Goal: Task Accomplishment & Management: Manage account settings

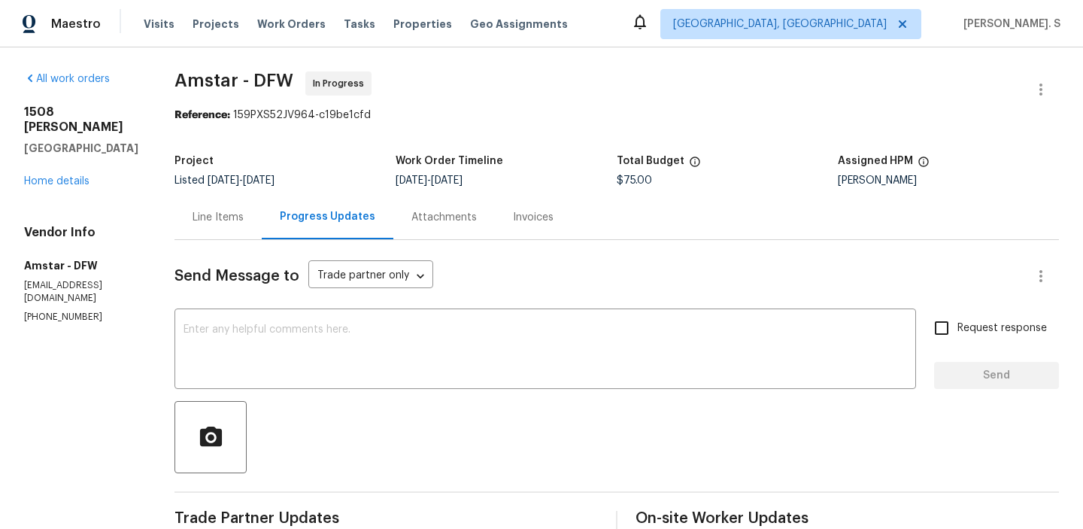
click at [197, 192] on div "Project Listed [DATE] - [DATE] Work Order Timeline [DATE] - [DATE] Total Budget…" at bounding box center [616, 171] width 884 height 48
click at [199, 220] on div "Line Items" at bounding box center [217, 217] width 51 height 15
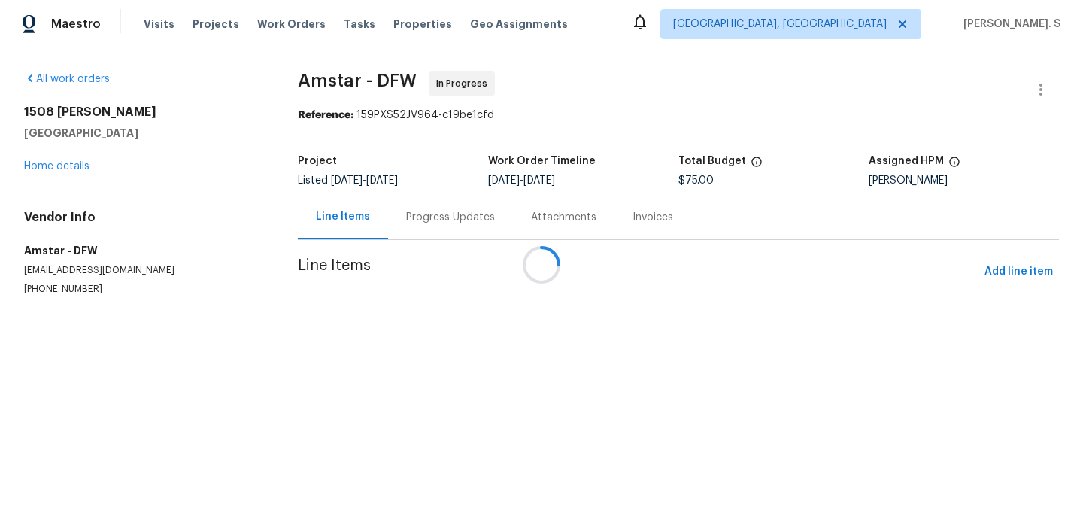
scroll to position [22, 0]
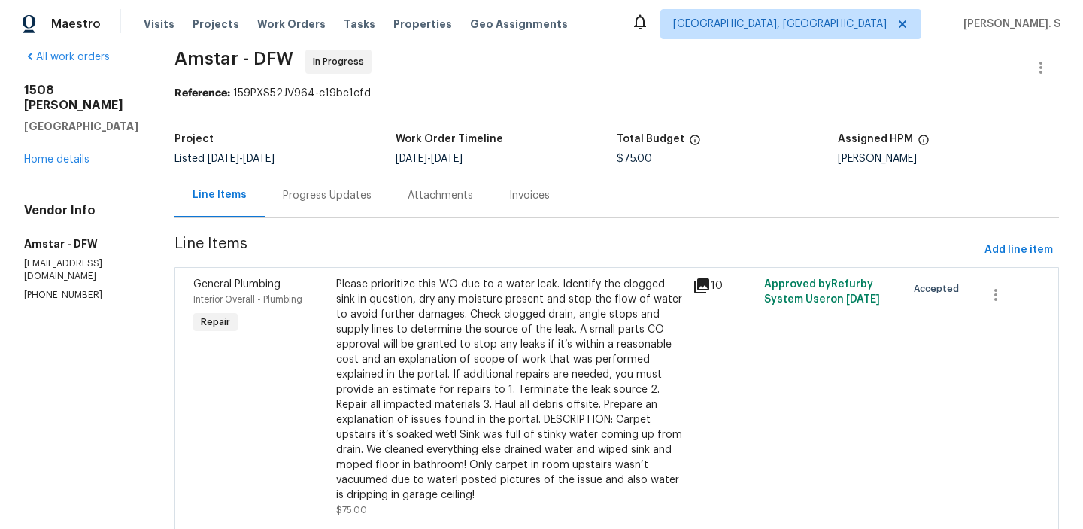
click at [350, 203] on div "Progress Updates" at bounding box center [327, 195] width 125 height 44
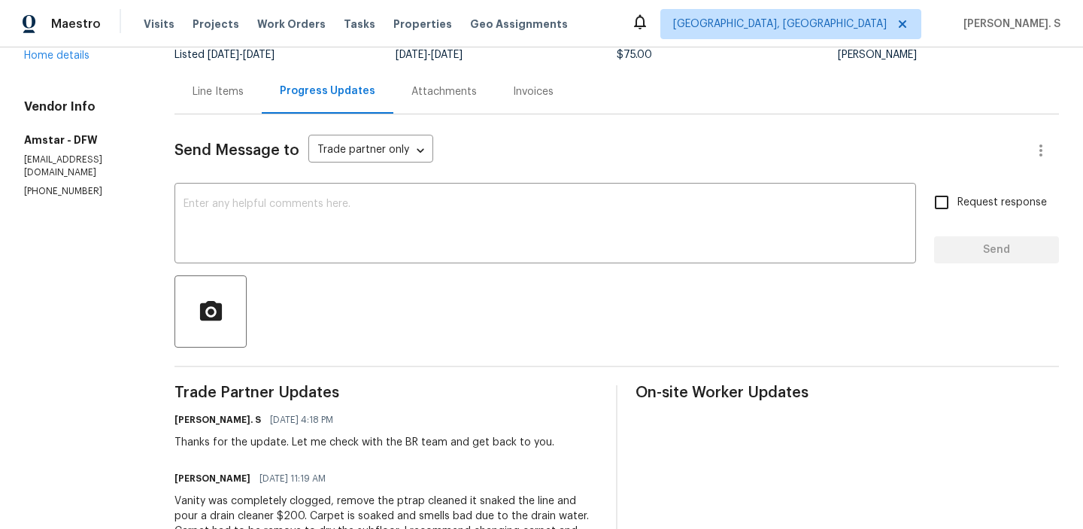
scroll to position [17, 0]
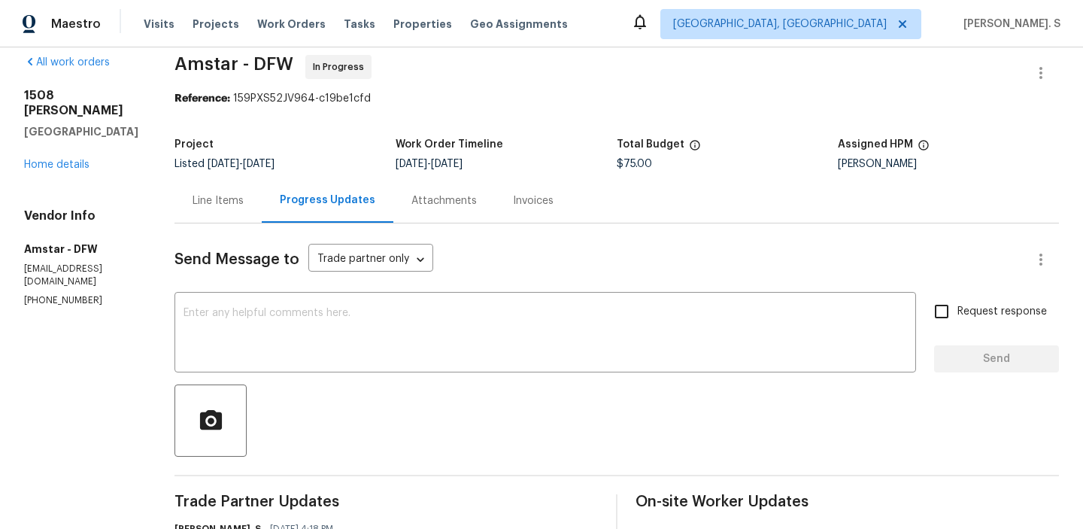
click at [232, 196] on div "Line Items" at bounding box center [217, 200] width 87 height 44
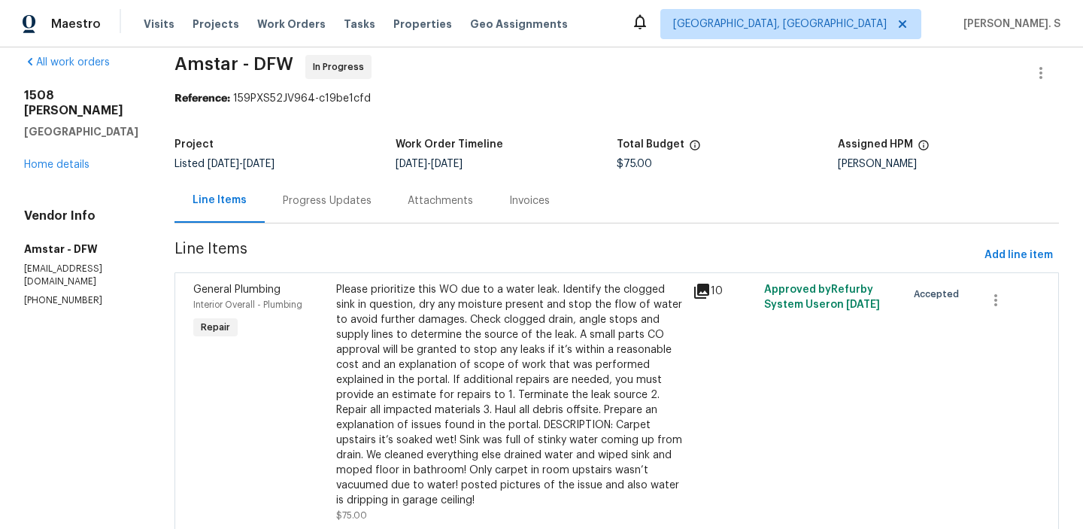
click at [494, 341] on div "Please prioritize this WO due to a water leak. Identify the clogged sink in que…" at bounding box center [509, 395] width 347 height 226
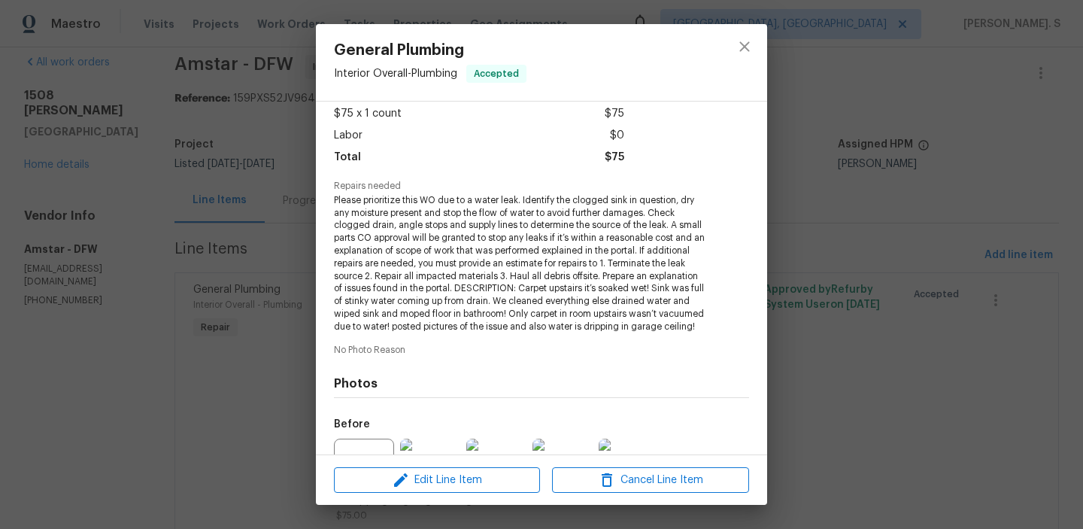
scroll to position [227, 0]
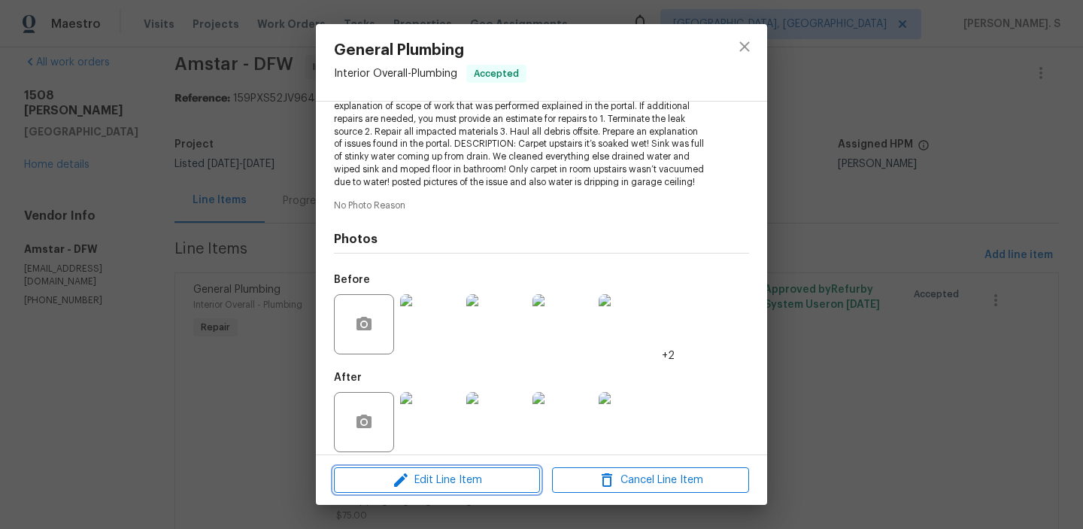
click at [459, 478] on span "Edit Line Item" at bounding box center [436, 480] width 197 height 19
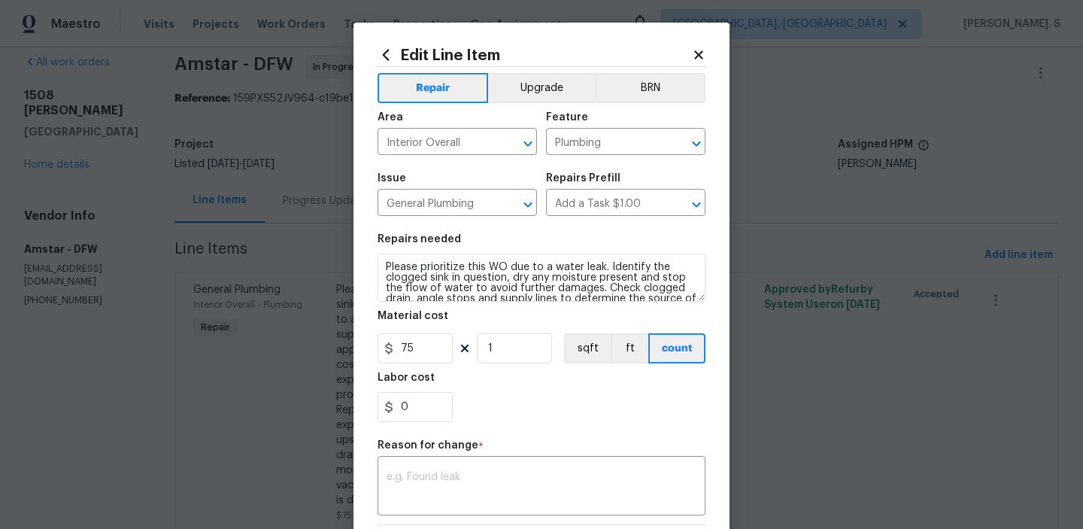
click at [414, 320] on h5 "Material cost" at bounding box center [412, 316] width 71 height 11
click at [416, 343] on input "75" at bounding box center [414, 348] width 75 height 30
type input "450"
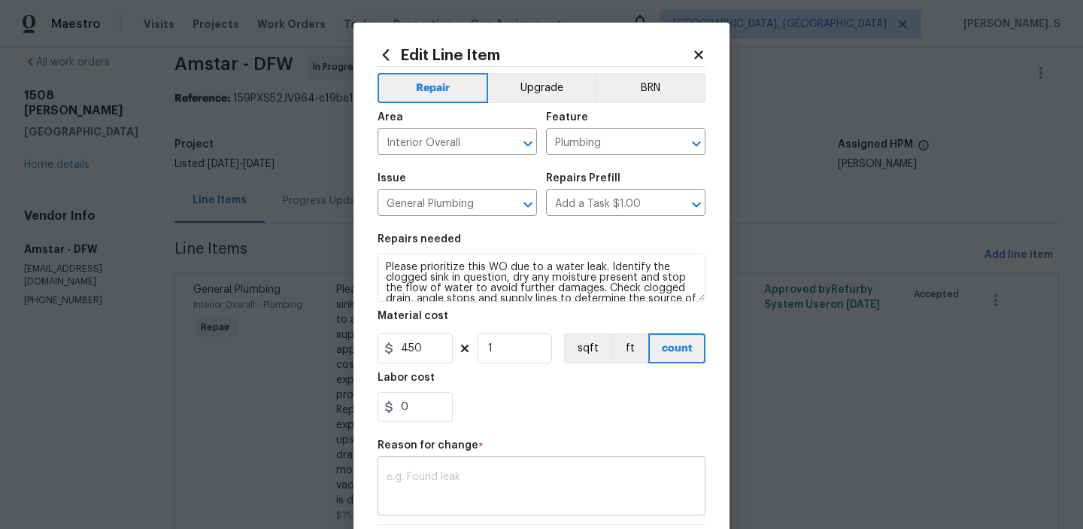
click at [477, 513] on div "x ​" at bounding box center [541, 487] width 328 height 56
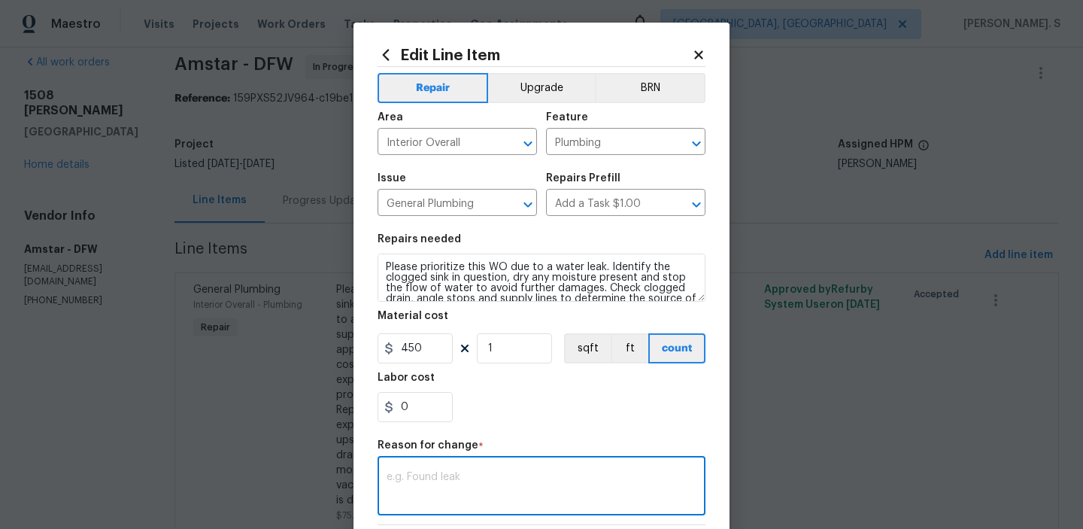
paste textarea "(GJ) Updated cost per BR team approval"
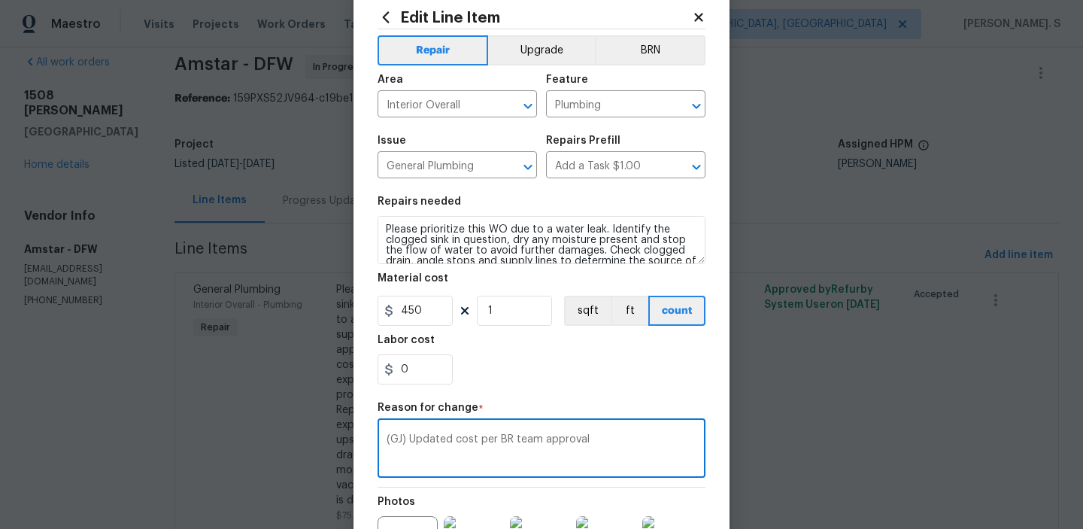
scroll to position [218, 0]
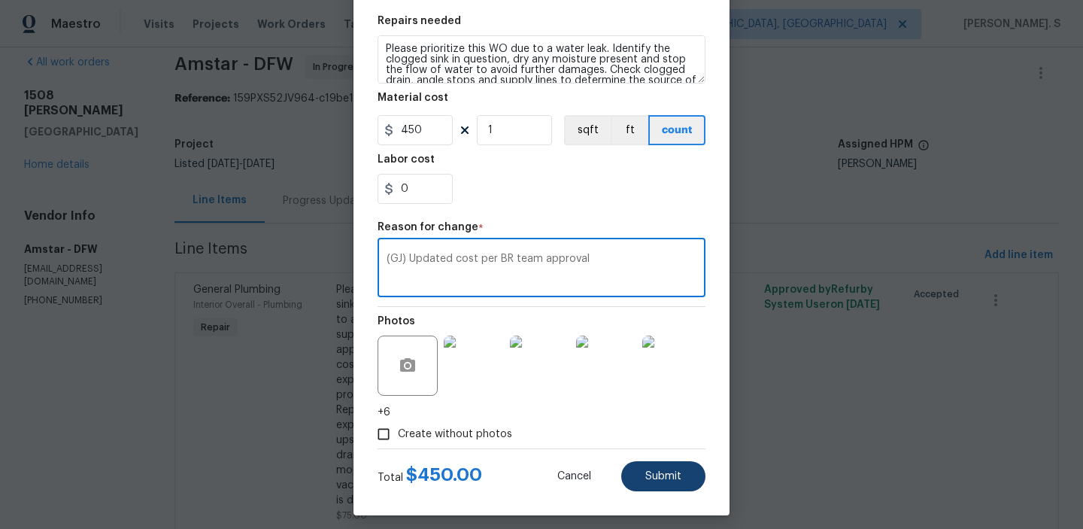
type textarea "(GJ) Updated cost per BR team approval"
click at [650, 485] on button "Submit" at bounding box center [663, 476] width 84 height 30
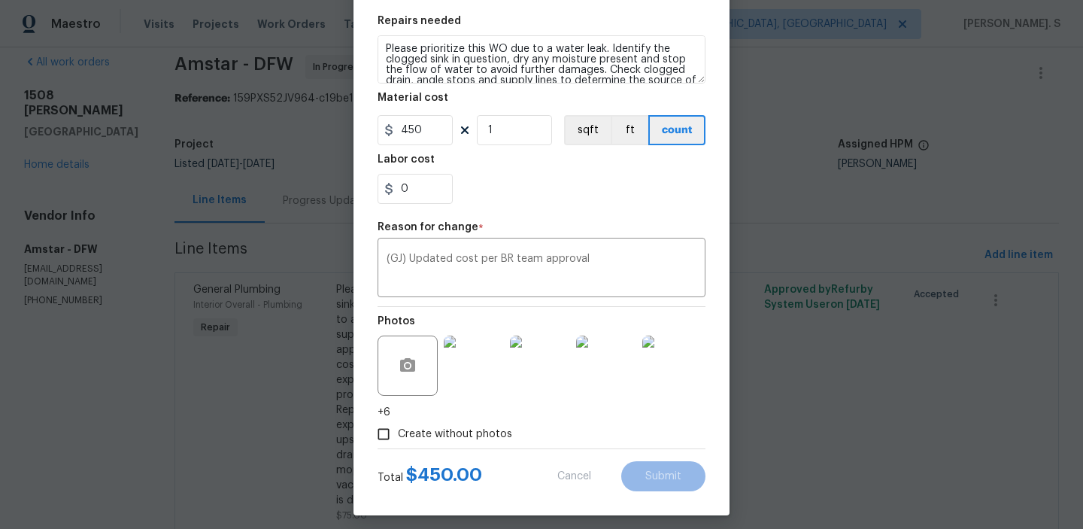
click at [1008, 507] on body "Maestro Visits Projects Work Orders Tasks Properties Geo Assignments Albuquerqu…" at bounding box center [541, 264] width 1083 height 529
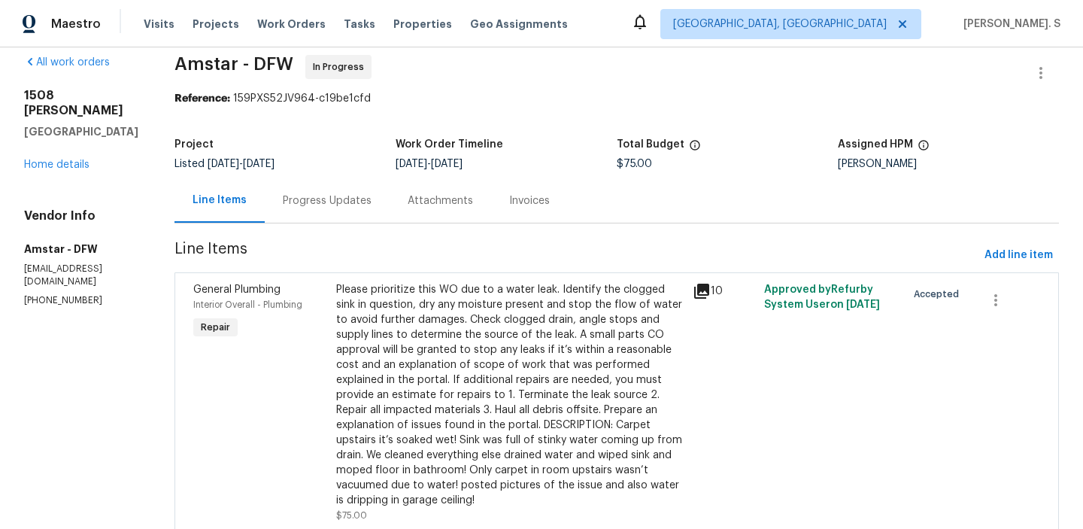
click at [1008, 523] on div at bounding box center [616, 532] width 847 height 18
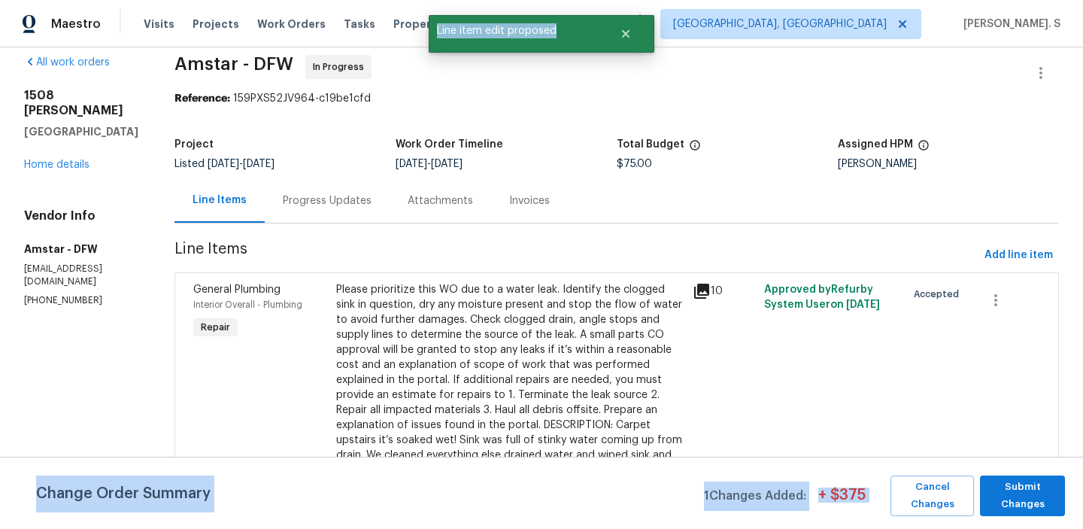
click at [1008, 507] on span "Submit Changes" at bounding box center [1022, 495] width 70 height 35
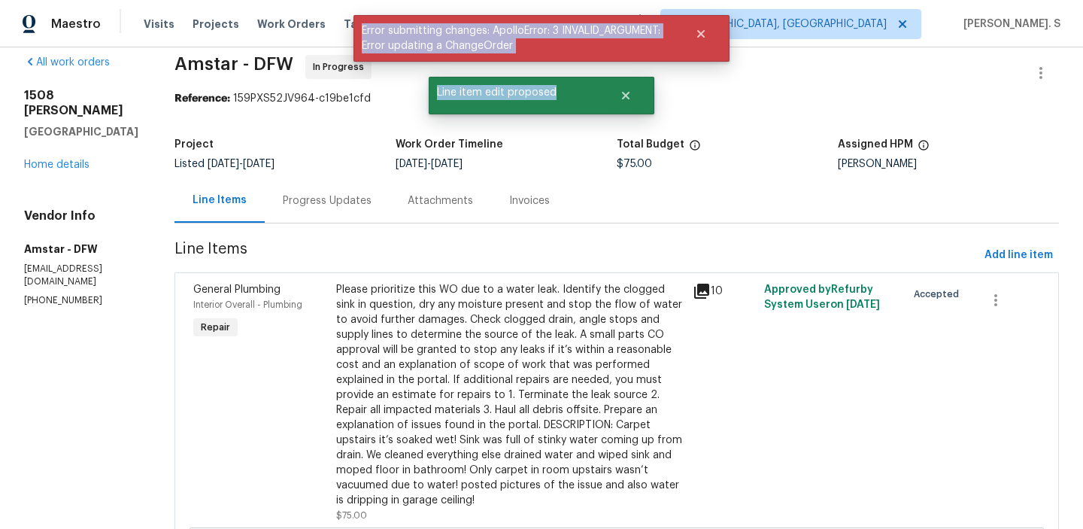
click at [301, 191] on div "Progress Updates" at bounding box center [327, 200] width 125 height 44
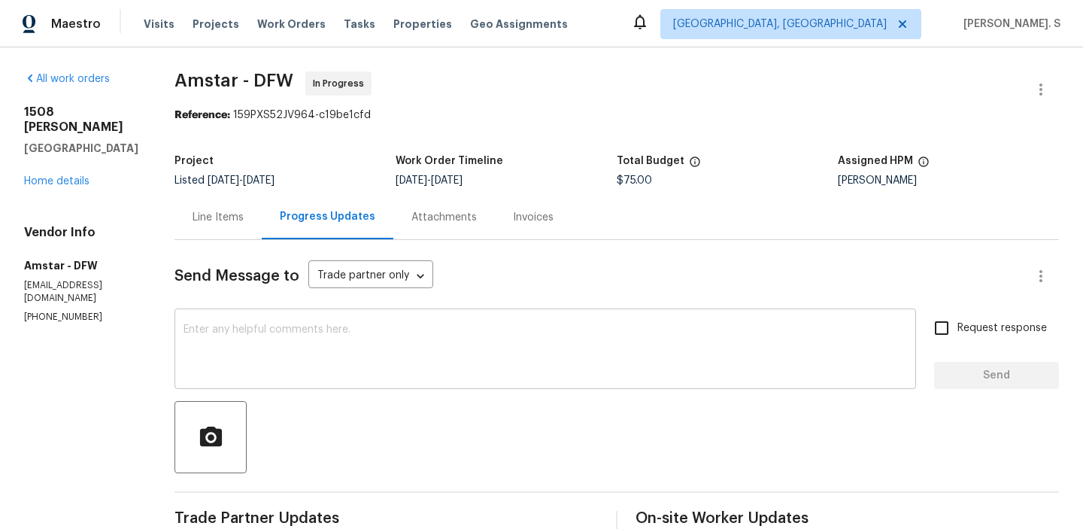
click at [271, 333] on textarea at bounding box center [544, 350] width 723 height 53
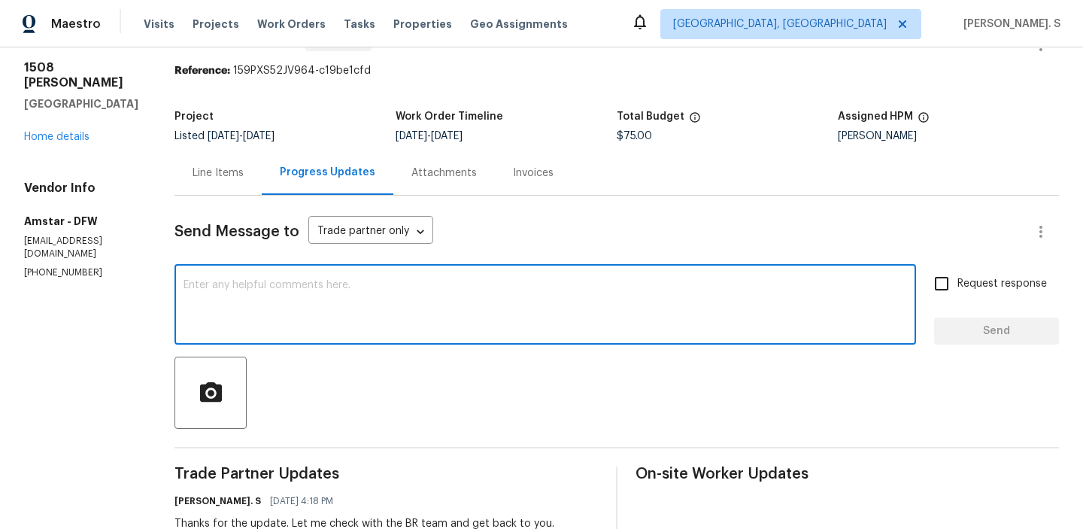
scroll to position [47, 0]
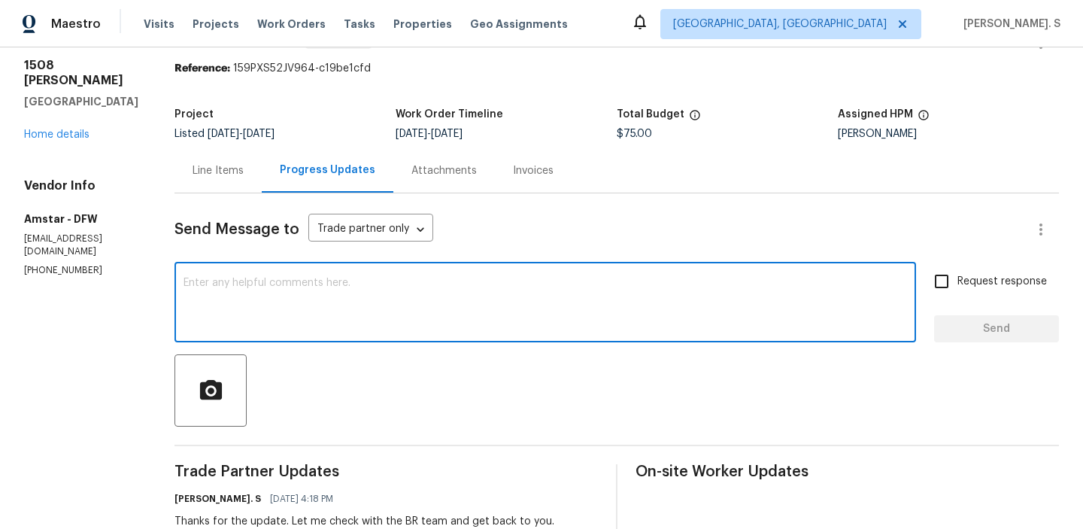
paste textarea "The BR team has approved the cost, and it has been updated."
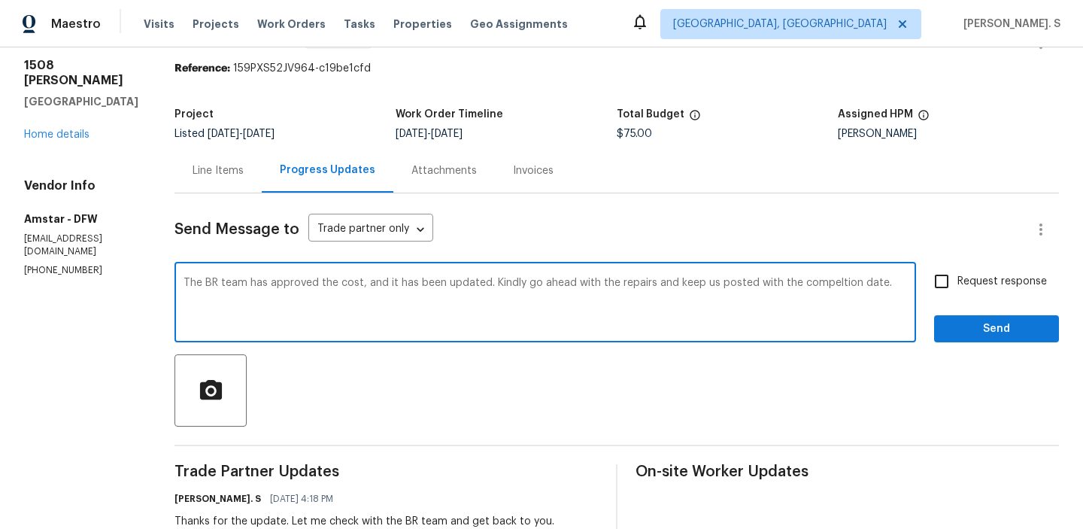
click at [0, 0] on div "completion" at bounding box center [0, 0] width 0 height 0
click at [729, 312] on textarea "The BR team has approved the cost, and it has been updated. Kindly go ahead wit…" at bounding box center [544, 303] width 723 height 53
type textarea "The BR team has approved the cost, and it has been updated. Kindly go ahead wit…"
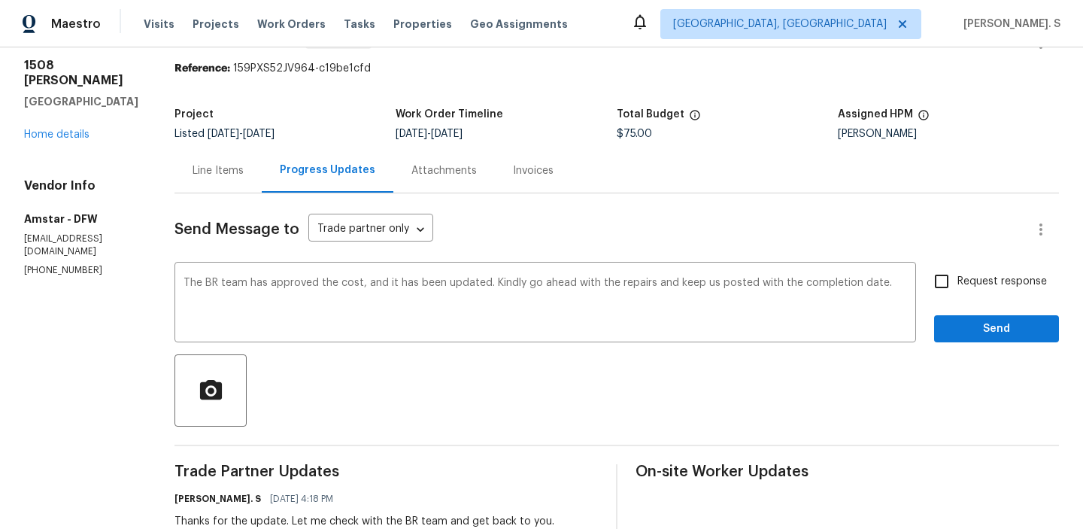
click at [992, 288] on span "Request response" at bounding box center [1001, 282] width 89 height 16
click at [957, 288] on input "Request response" at bounding box center [942, 281] width 32 height 32
checkbox input "true"
click at [976, 327] on span "Send" at bounding box center [996, 329] width 101 height 19
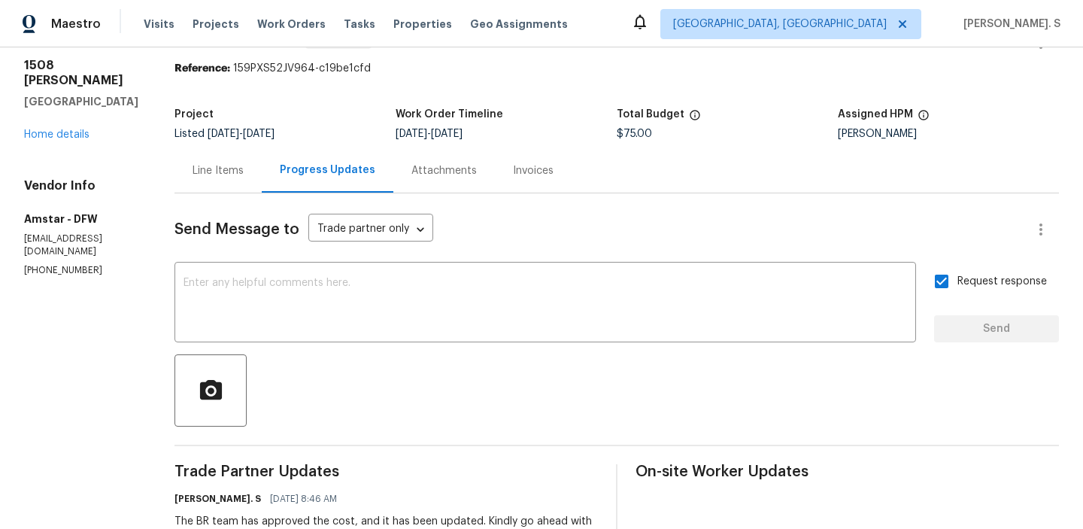
scroll to position [0, 0]
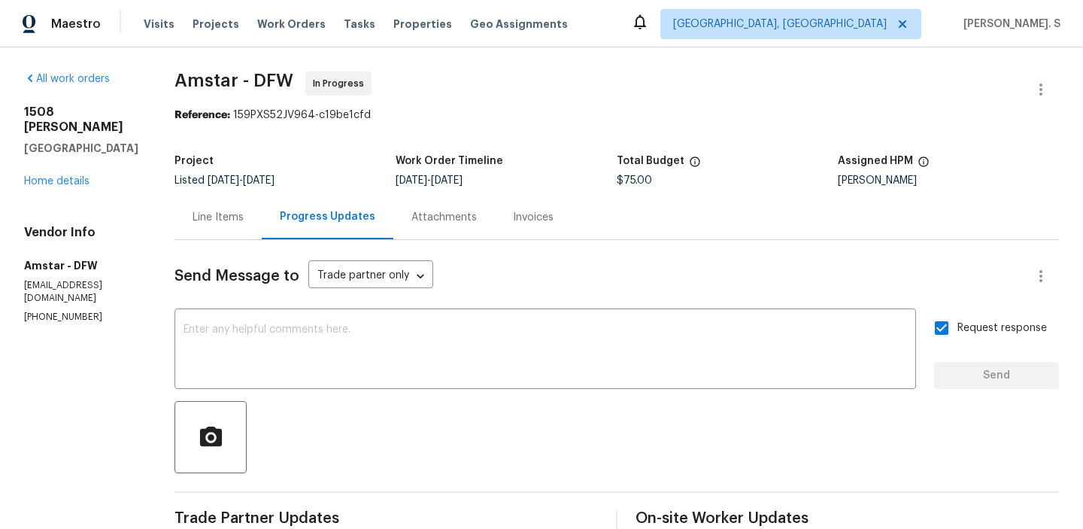
click at [177, 184] on span "Listed 8/4/2025 - 8/22/2025" at bounding box center [224, 180] width 100 height 11
click at [192, 217] on div "Line Items" at bounding box center [217, 217] width 51 height 15
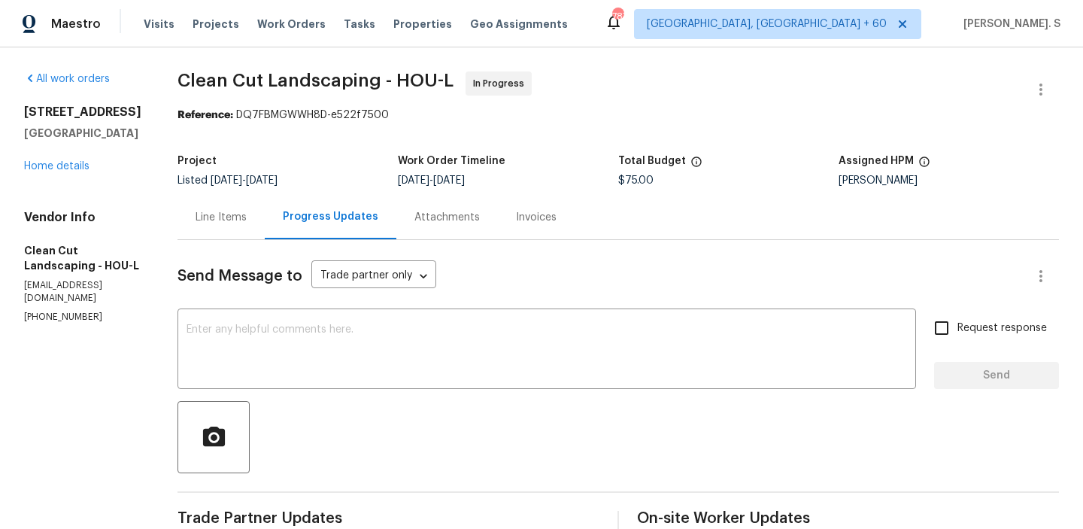
click at [239, 217] on div "Line Items" at bounding box center [220, 217] width 51 height 15
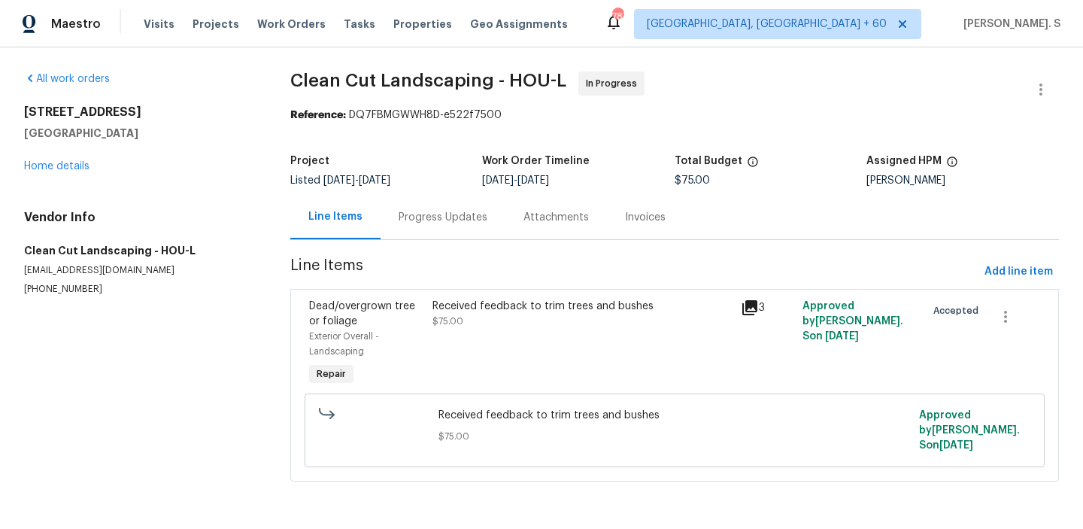
click at [521, 303] on div "Received feedback to trim trees and bushes" at bounding box center [581, 305] width 299 height 15
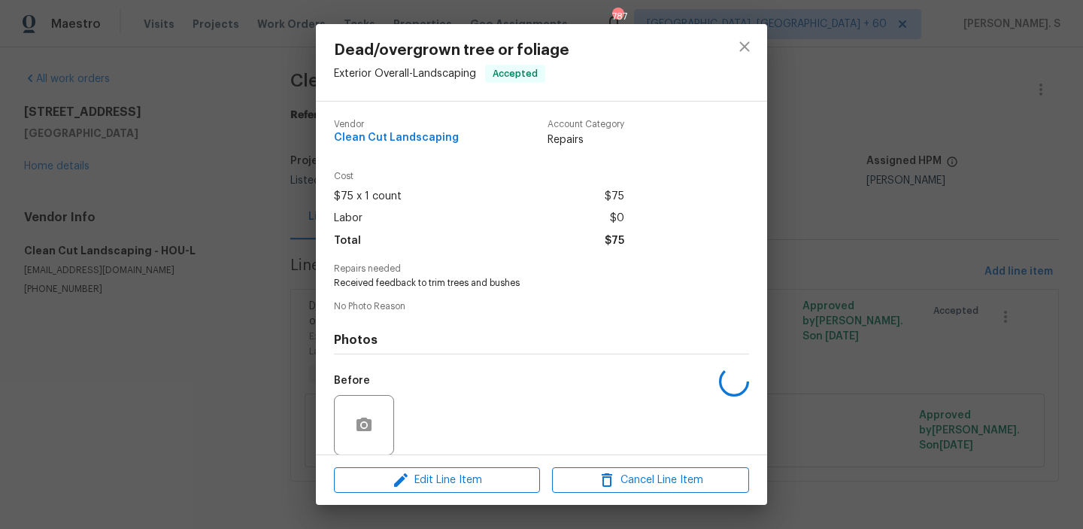
scroll to position [113, 0]
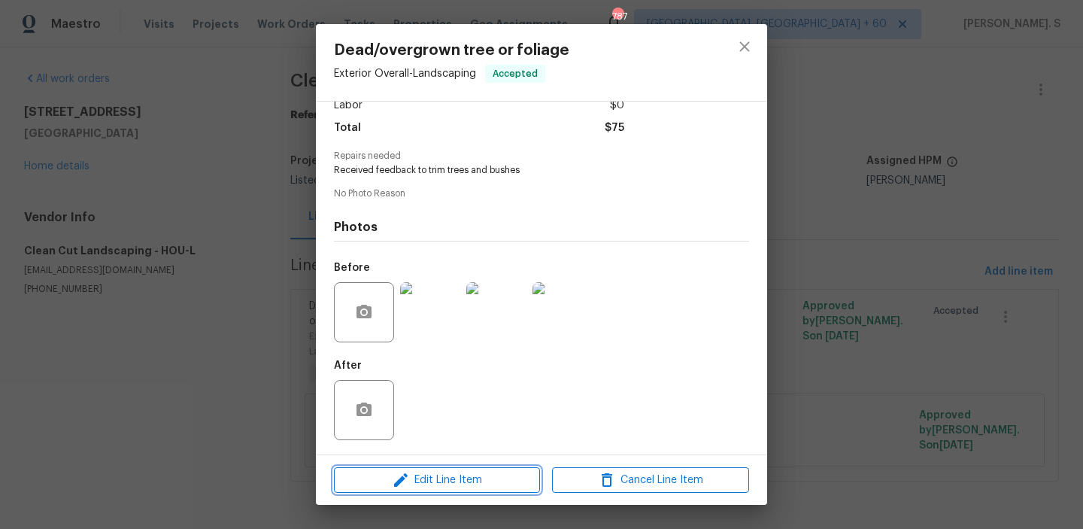
click at [465, 476] on span "Edit Line Item" at bounding box center [436, 480] width 197 height 19
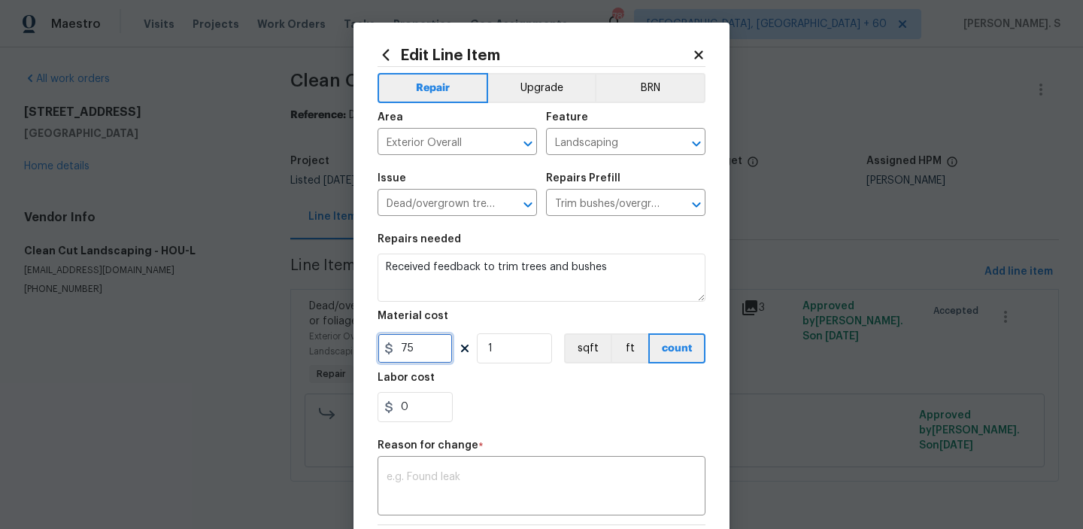
click at [426, 343] on input "75" at bounding box center [414, 348] width 75 height 30
type input "350"
click at [457, 492] on textarea at bounding box center [541, 487] width 310 height 32
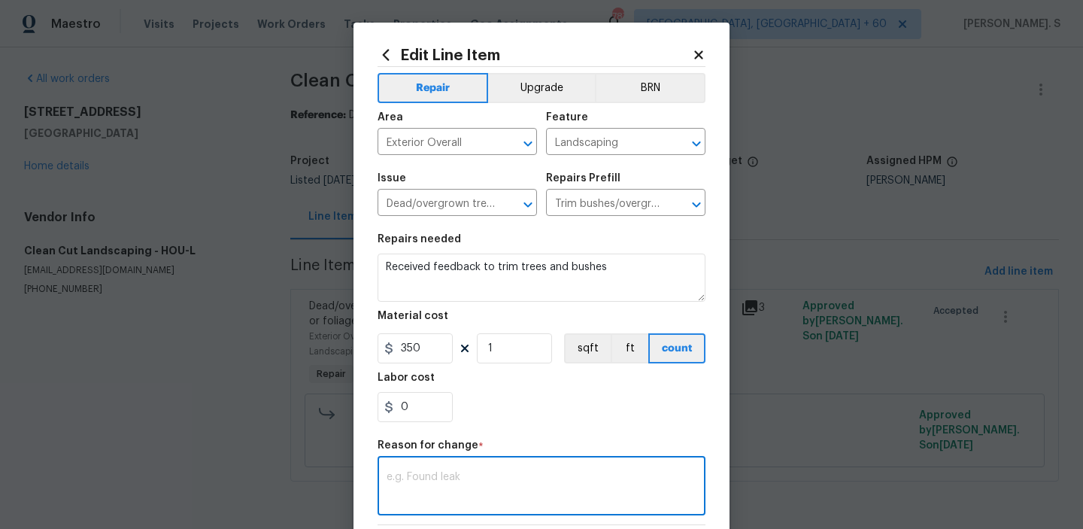
paste textarea "(GJ) Updated cost per BR team approval"
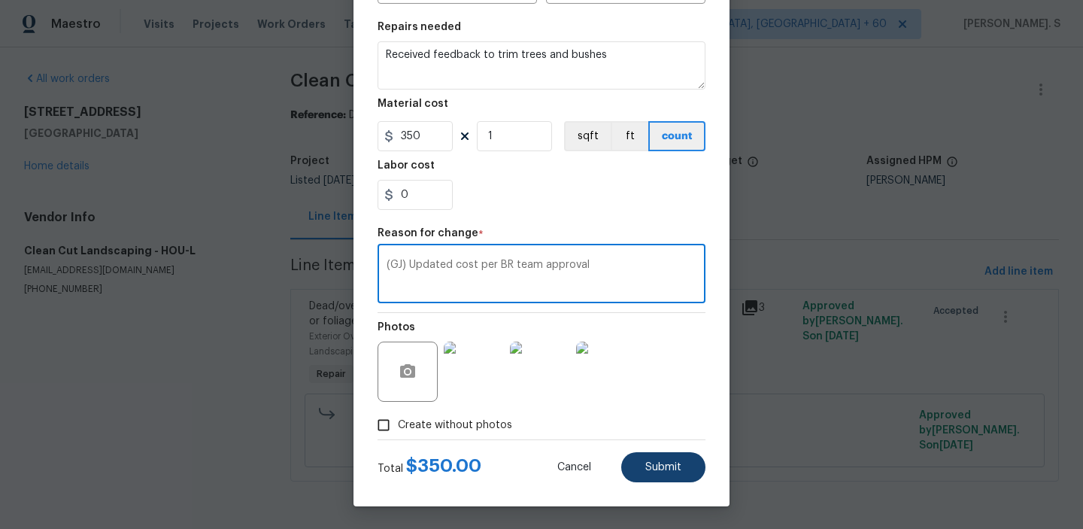
type textarea "(GJ) Updated cost per BR team approval"
click at [659, 473] on button "Submit" at bounding box center [663, 467] width 84 height 30
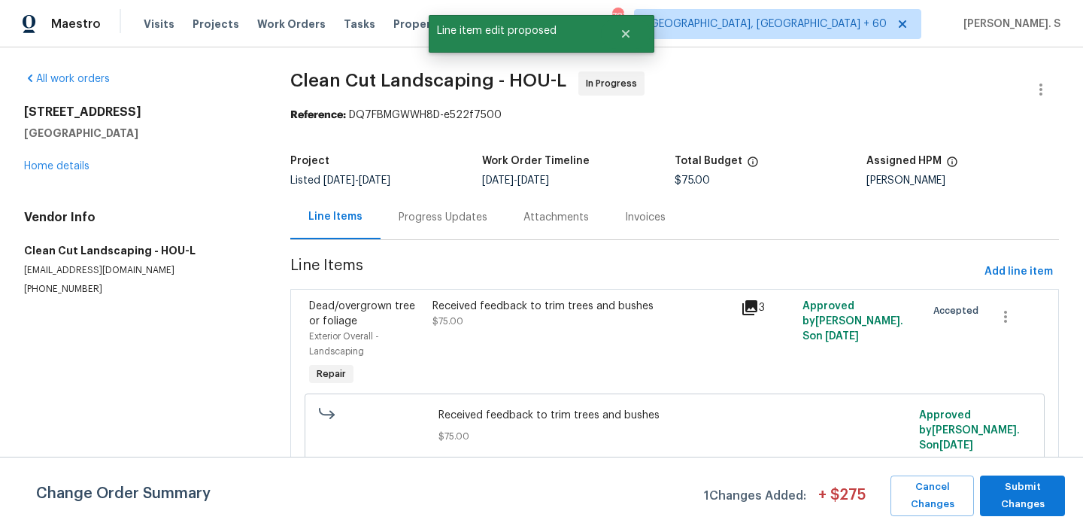
scroll to position [0, 0]
click at [1005, 498] on span "Submit Changes" at bounding box center [1022, 495] width 70 height 35
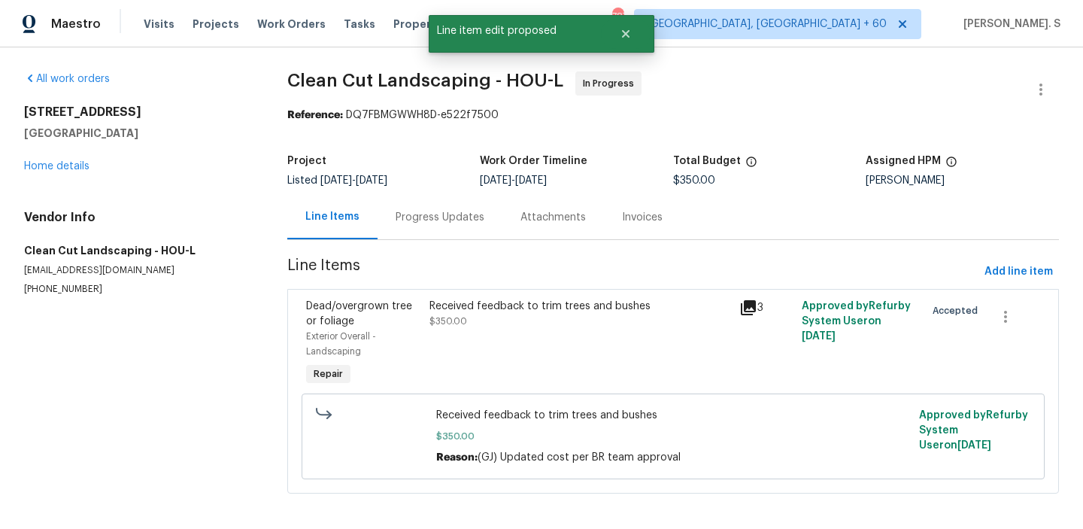
click at [412, 231] on div "Progress Updates" at bounding box center [439, 217] width 125 height 44
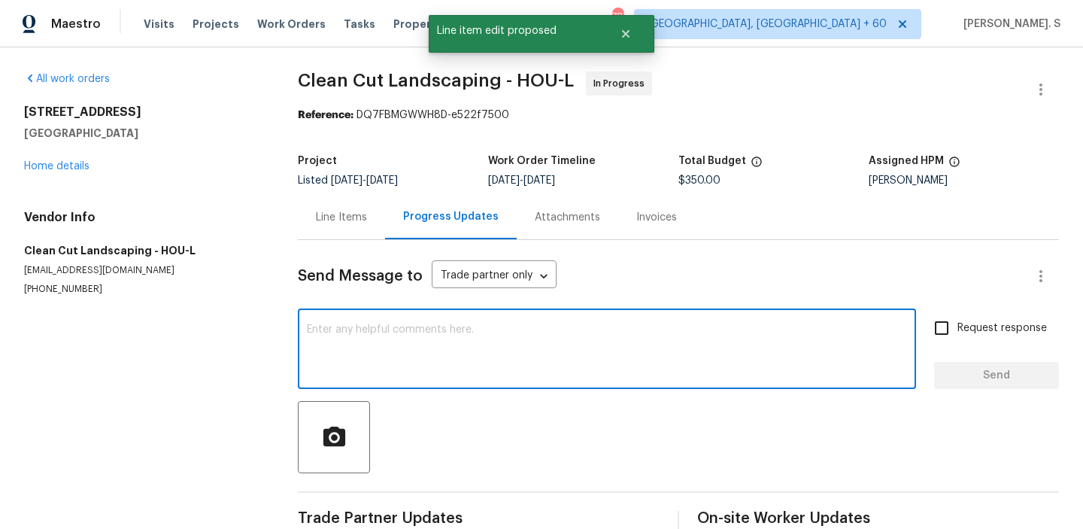
click at [408, 350] on textarea at bounding box center [607, 350] width 600 height 53
paste textarea "The BR team has approved the cost, and it has been updated."
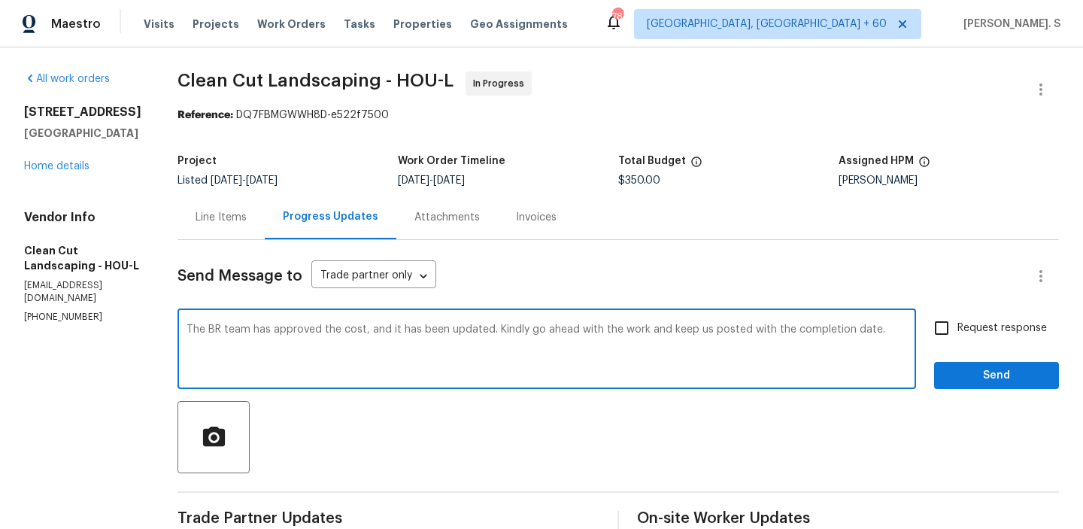
click at [408, 350] on textarea "The BR team has approved the cost, and it has been updated. Kindly go ahead wit…" at bounding box center [546, 350] width 720 height 53
type textarea "The BR team has approved the cost, and it has been updated. Kindly go ahead wit…"
click at [946, 344] on div "Request response Send" at bounding box center [996, 350] width 125 height 77
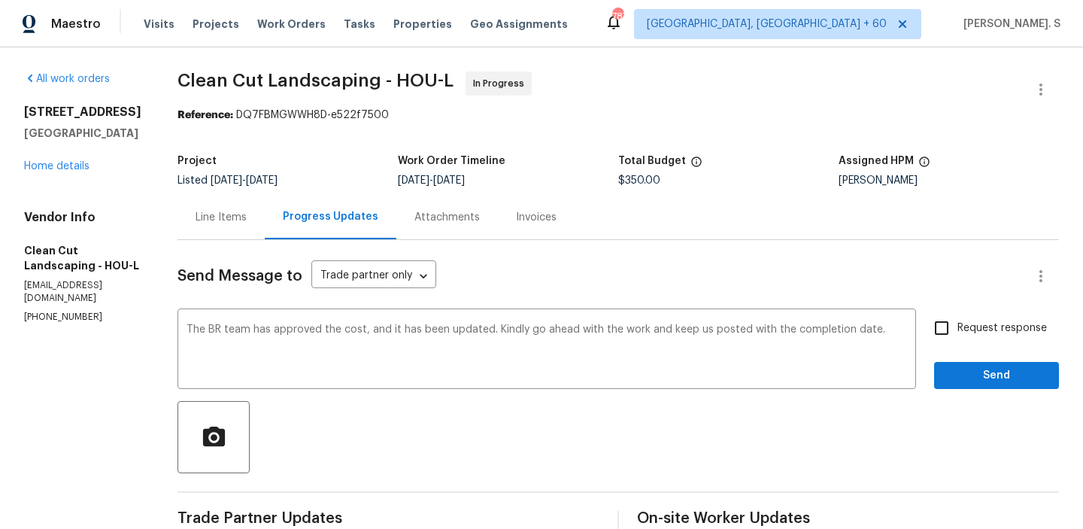
click at [950, 326] on input "Request response" at bounding box center [942, 328] width 32 height 32
checkbox input "true"
click at [961, 374] on span "Send" at bounding box center [996, 375] width 101 height 19
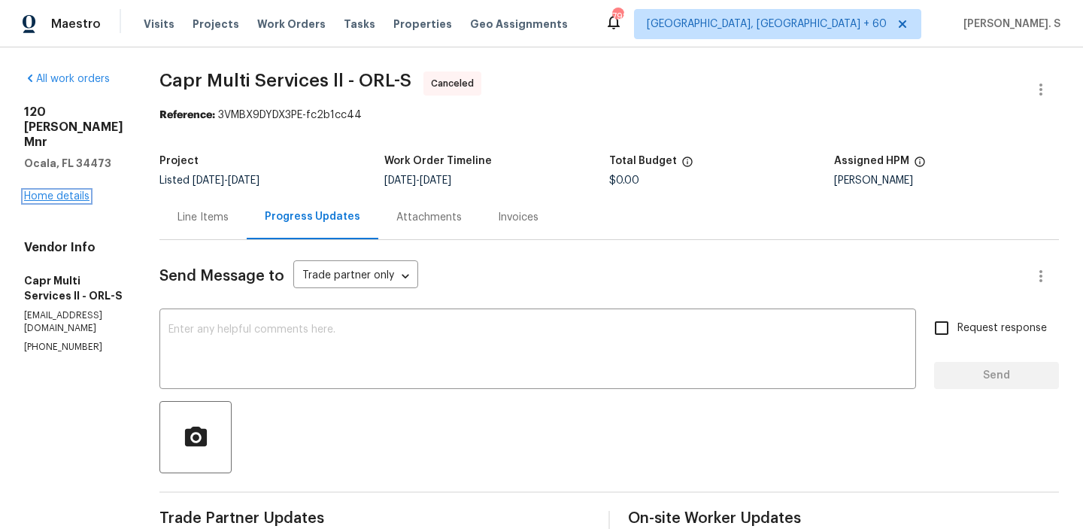
click at [77, 191] on link "Home details" at bounding box center [56, 196] width 65 height 11
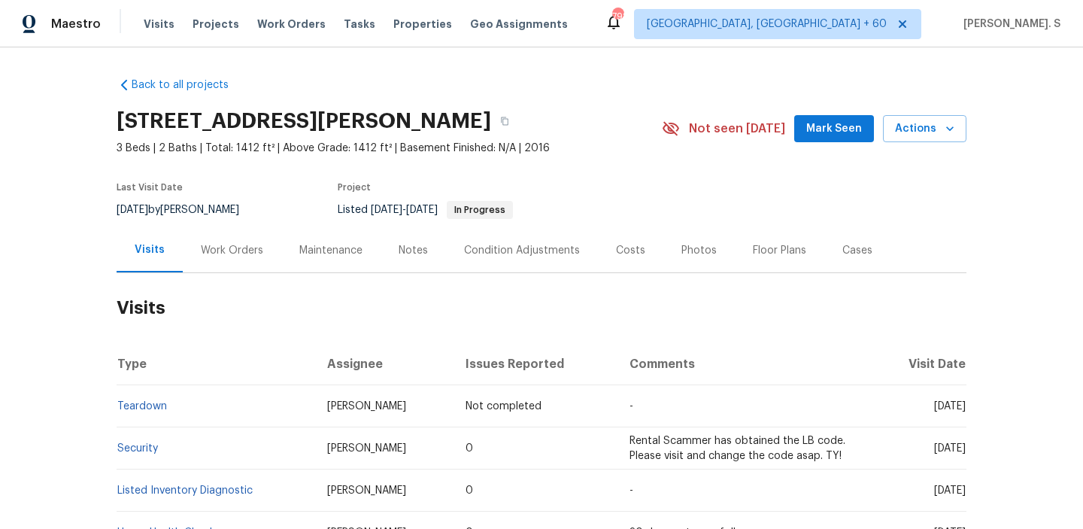
click at [268, 244] on div "Work Orders" at bounding box center [232, 250] width 98 height 44
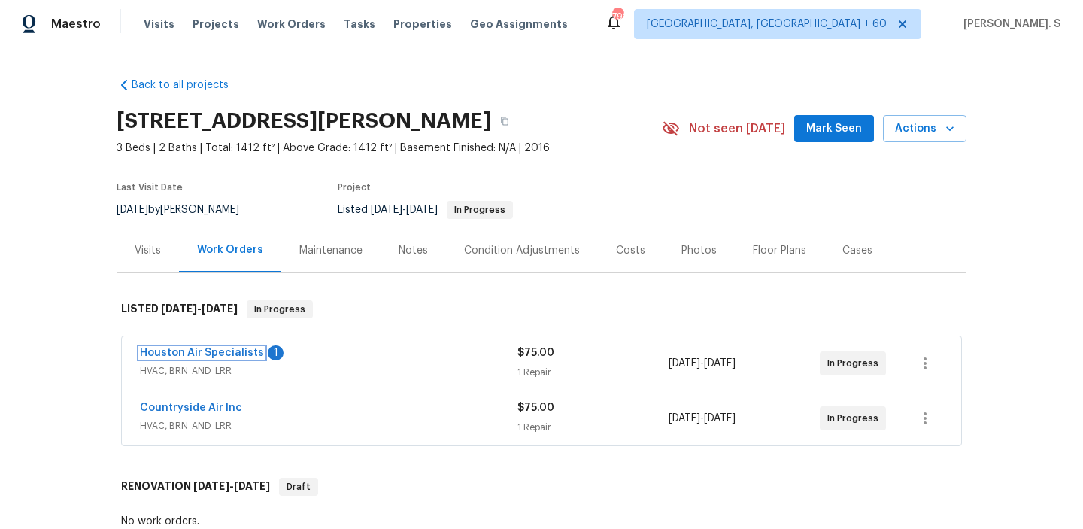
click at [229, 353] on link "Houston Air Specialists" at bounding box center [202, 352] width 124 height 11
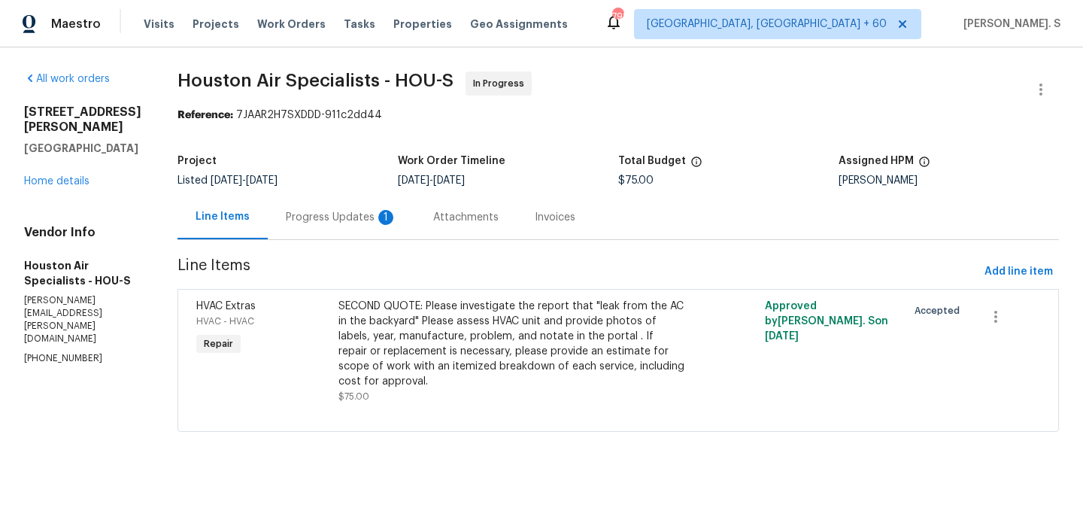
click at [390, 211] on div "1" at bounding box center [385, 217] width 15 height 15
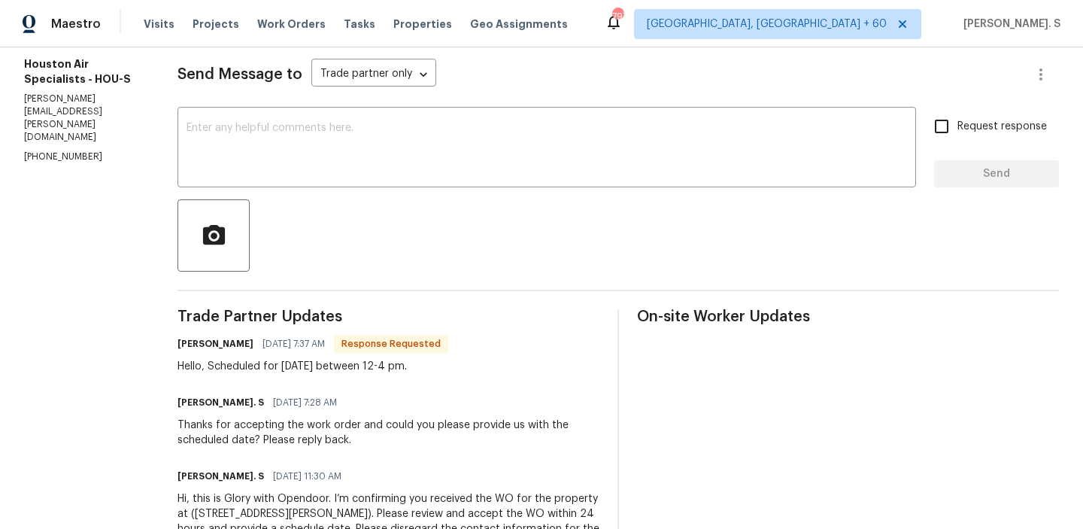
scroll to position [204, 0]
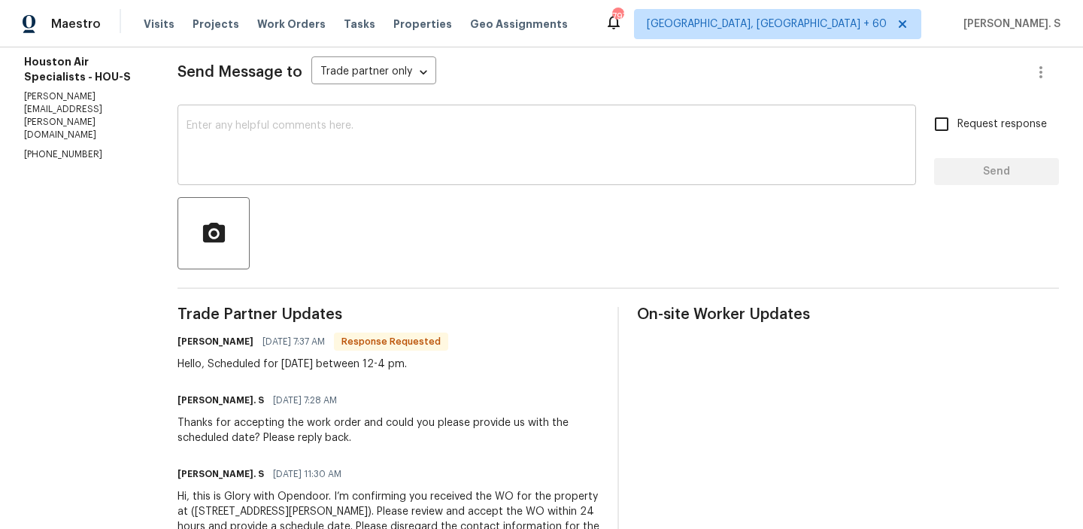
click at [393, 171] on textarea at bounding box center [546, 146] width 720 height 53
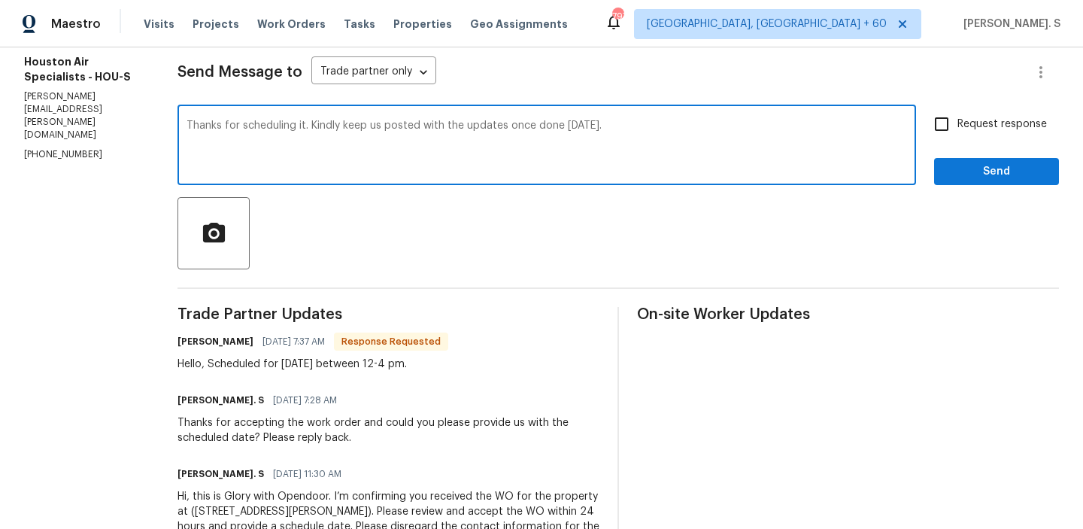
type textarea "Thanks for scheduling it. Kindly keep us posted with the updates once done toda…"
click at [329, 374] on div "Trade Partner Updates Brenda medina 08/22/2025 7:37 AM Response Requested Hello…" at bounding box center [388, 444] width 422 height 275
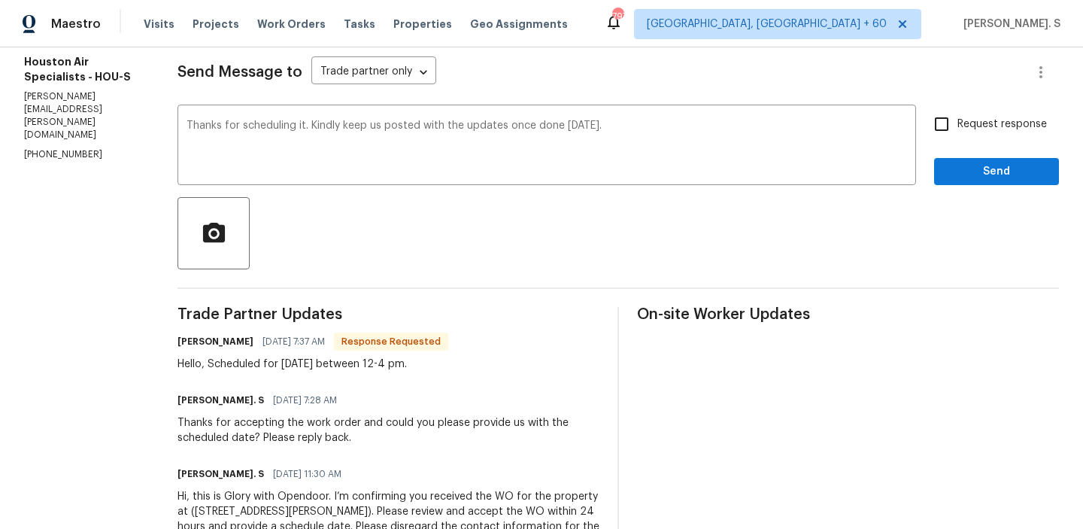
click at [329, 374] on div "Trade Partner Updates Brenda medina 08/22/2025 7:37 AM Response Requested Hello…" at bounding box center [388, 444] width 422 height 275
copy div "Hello, Scheduled for today 8/22 between 12-4 pm."
click at [992, 135] on label "Request response" at bounding box center [986, 124] width 121 height 32
click at [957, 135] on input "Request response" at bounding box center [942, 124] width 32 height 32
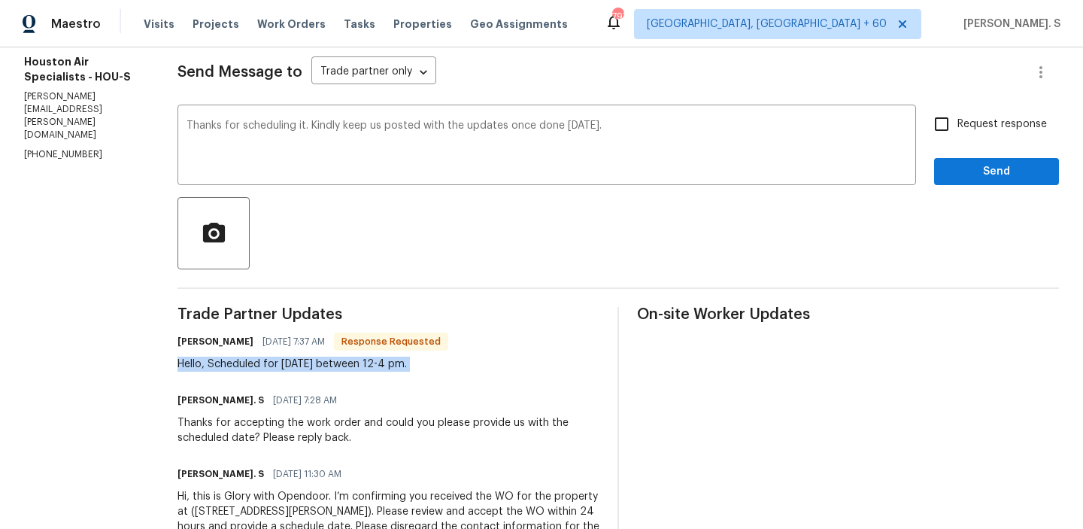
checkbox input "true"
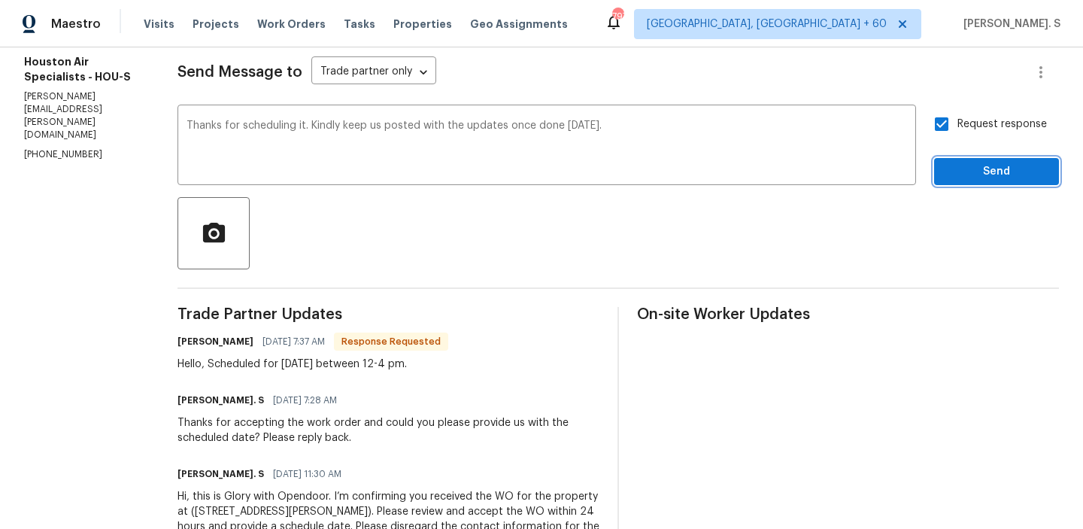
click at [982, 165] on span "Send" at bounding box center [996, 171] width 101 height 19
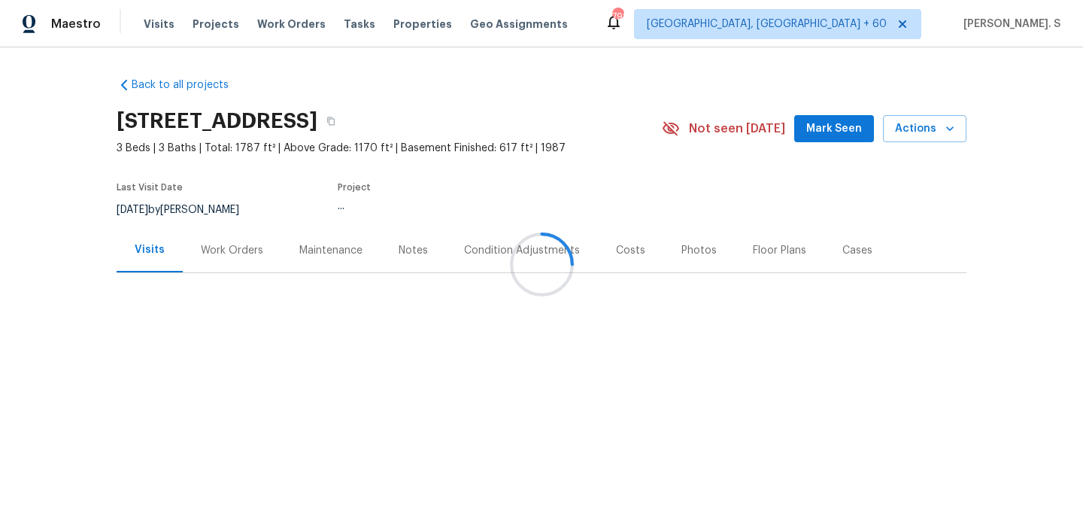
click at [256, 253] on div "Work Orders" at bounding box center [232, 250] width 62 height 15
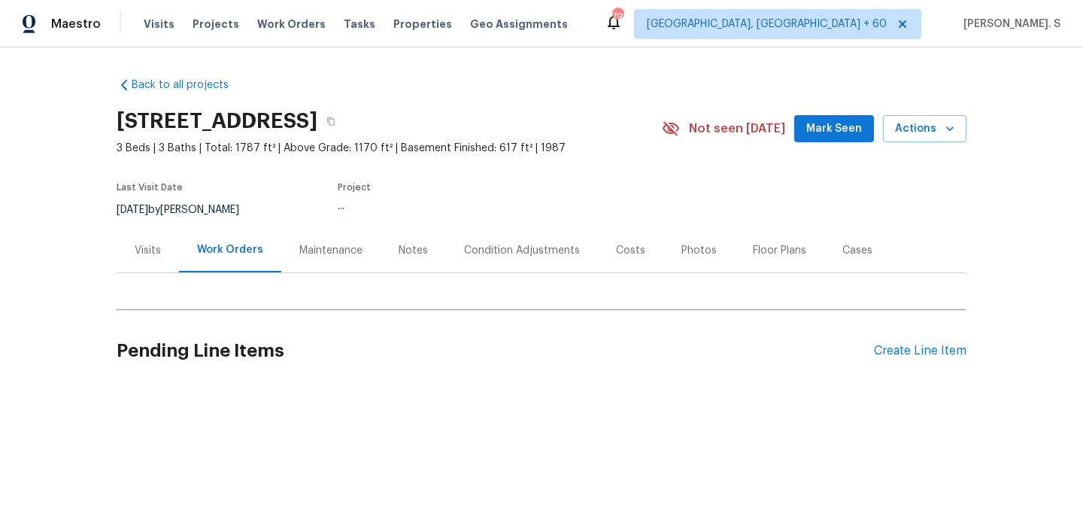
click at [256, 253] on div "Work Orders" at bounding box center [230, 249] width 66 height 15
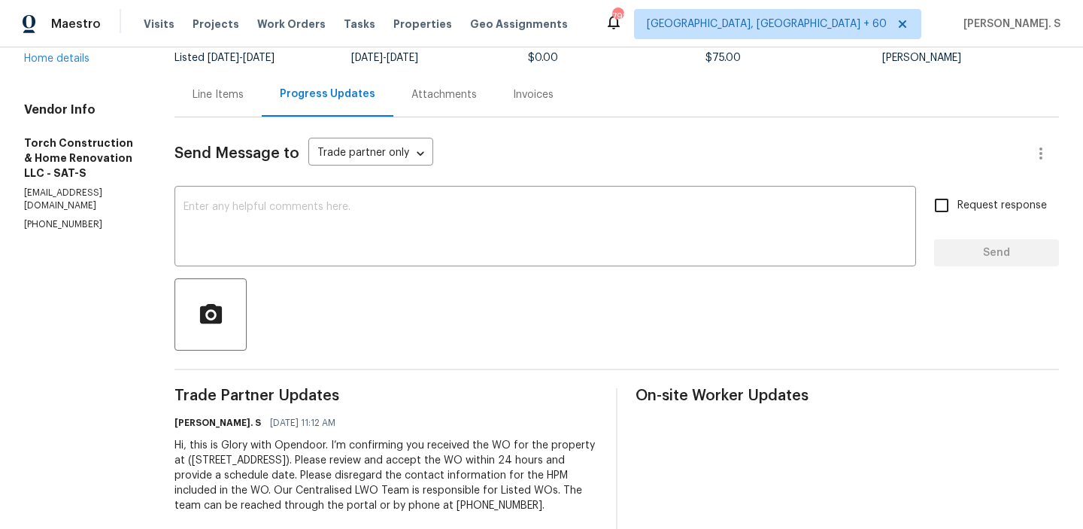
scroll to position [125, 0]
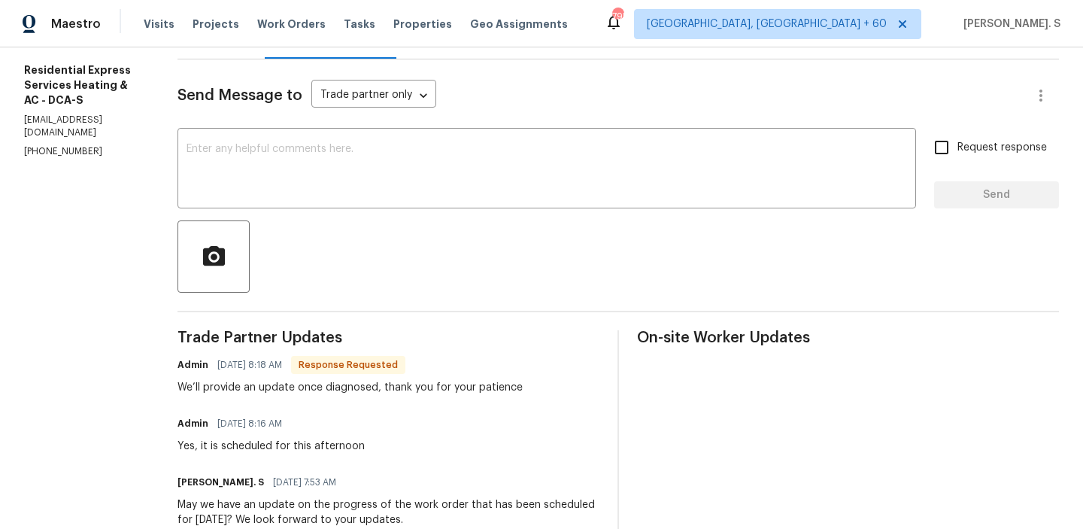
scroll to position [194, 0]
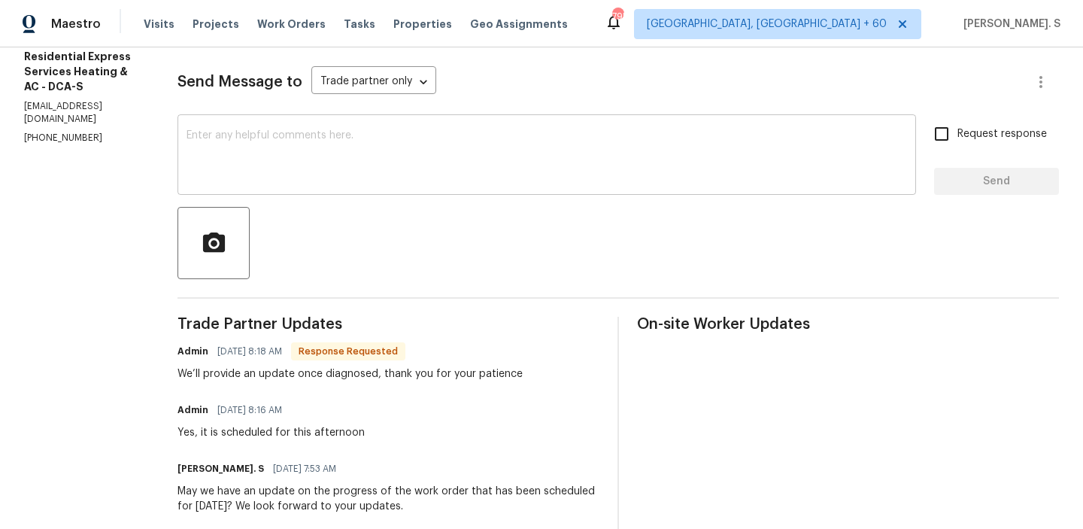
click at [492, 185] on div "x ​" at bounding box center [546, 156] width 738 height 77
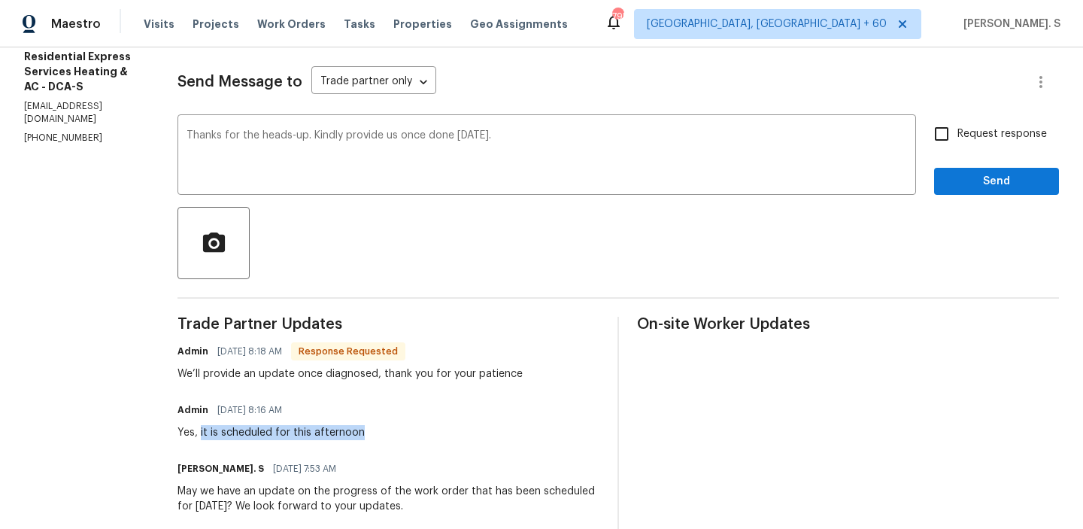
drag, startPoint x: 199, startPoint y: 437, endPoint x: 407, endPoint y: 438, distance: 207.5
click at [407, 437] on div "Admin 08/22/2025 8:16 AM Yes, it is scheduled for this afternoon" at bounding box center [388, 419] width 422 height 41
copy div "it is scheduled for this afternoon"
click at [0, 0] on div "Add" at bounding box center [0, 0] width 0 height 0
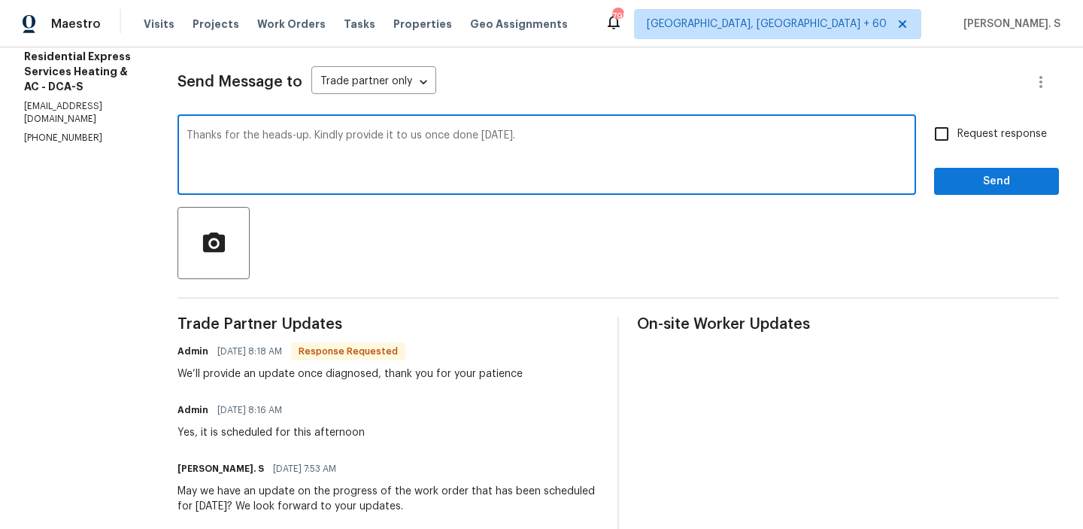
click at [425, 135] on textarea "Thanks for the heads-up. Kindly provide it to us once done today." at bounding box center [546, 156] width 720 height 53
click at [0, 0] on icon "Paraphrase text" at bounding box center [0, 0] width 0 height 0
click at [0, 0] on span "today," at bounding box center [0, 0] width 0 height 0
click at [430, 142] on textarea "Thanks for the heads-up. Once finished today, kindly provide it to us." at bounding box center [546, 156] width 720 height 53
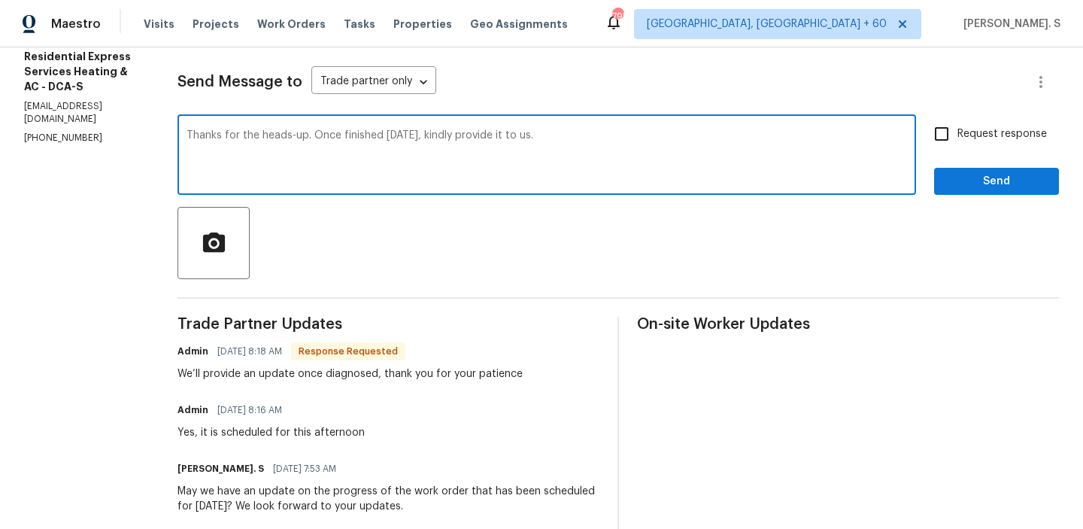
click at [430, 142] on textarea "Thanks for the heads-up. Once finished today, kindly provide it to us." at bounding box center [546, 156] width 720 height 53
click at [422, 156] on textarea "Thanks for the heads-up. Once finished today, kindly provide it to us." at bounding box center [546, 156] width 720 height 53
drag, startPoint x: 416, startPoint y: 135, endPoint x: 580, endPoint y: 135, distance: 163.9
click at [579, 135] on textarea "Thanks for the heads-up. Once finished today, kindly provide it to us." at bounding box center [546, 156] width 720 height 53
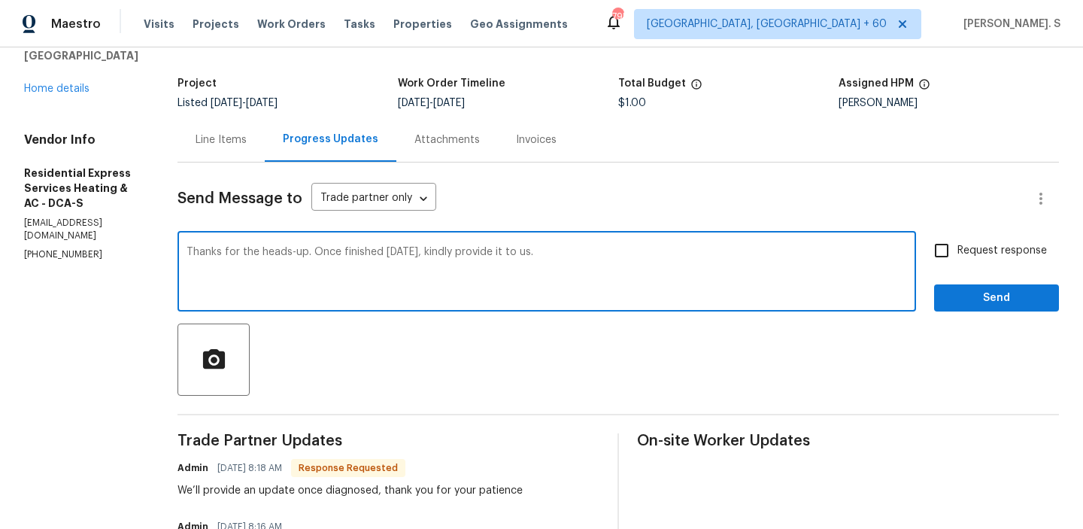
type textarea "Thanks for the heads-up. Once finished today, kindly provide it to us."
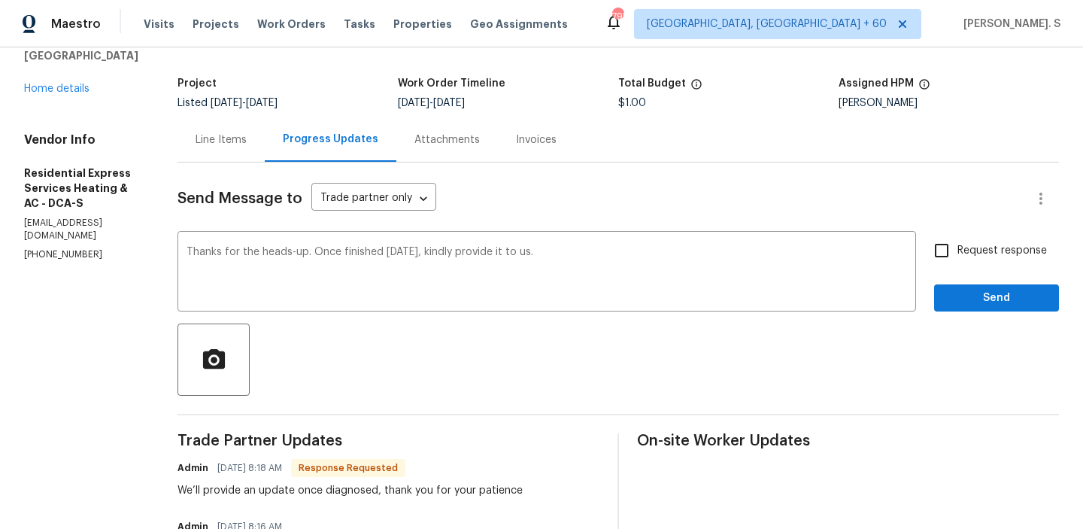
click at [989, 247] on span "Request response" at bounding box center [1001, 251] width 89 height 16
click at [957, 247] on input "Request response" at bounding box center [942, 251] width 32 height 32
checkbox input "true"
click at [977, 302] on span "Send" at bounding box center [996, 298] width 101 height 19
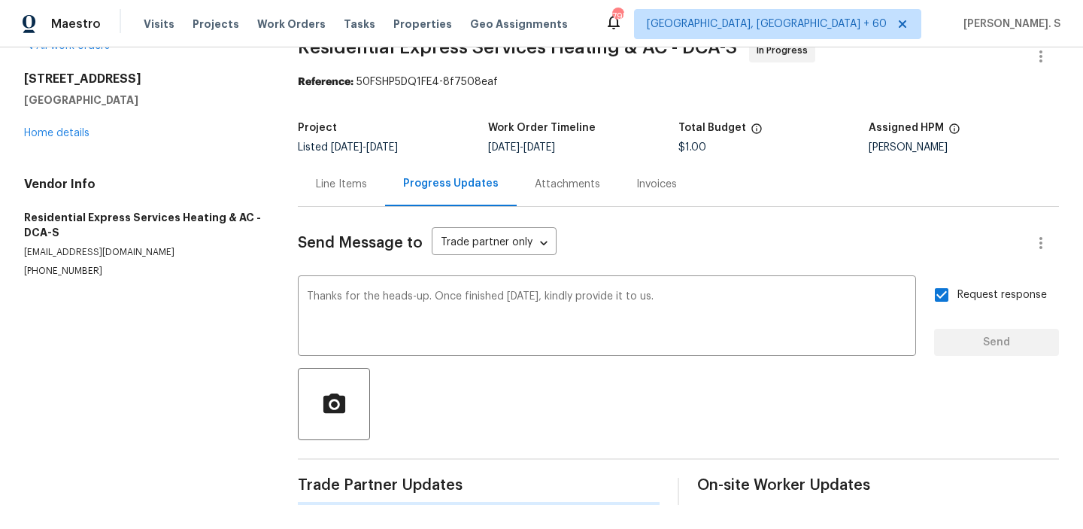
scroll to position [33, 0]
click at [366, 186] on div "Line Items" at bounding box center [341, 184] width 51 height 15
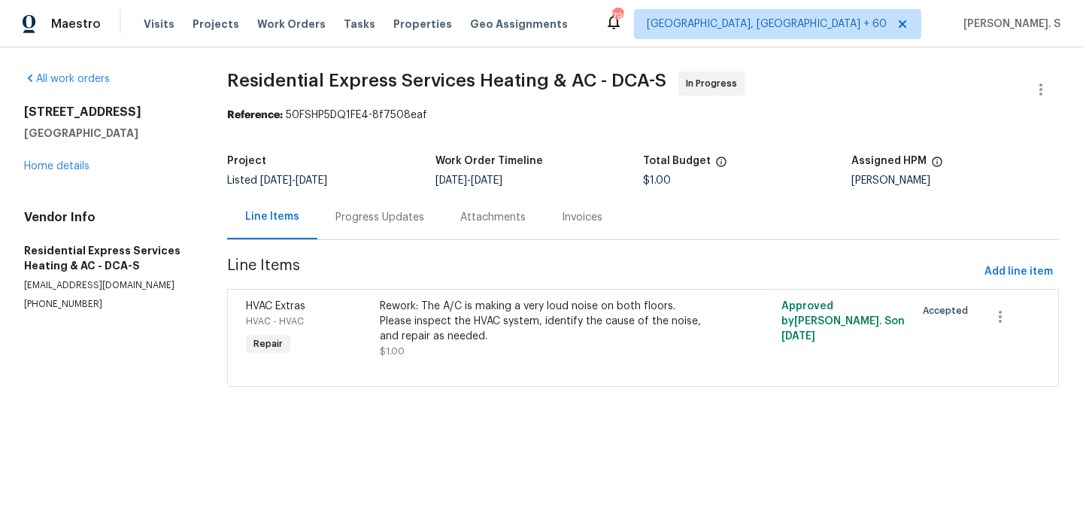
click at [355, 224] on div "Progress Updates" at bounding box center [379, 217] width 89 height 15
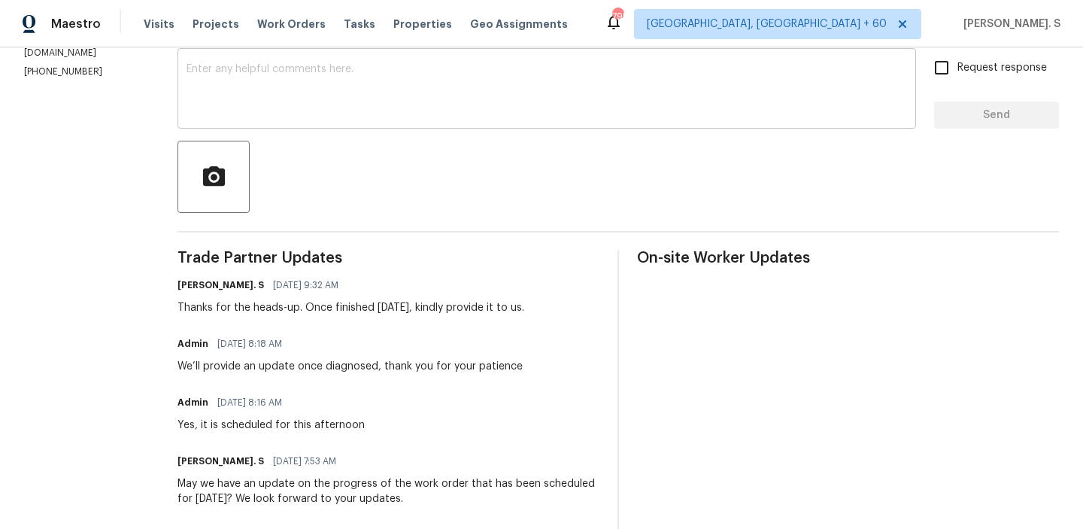
scroll to position [287, 0]
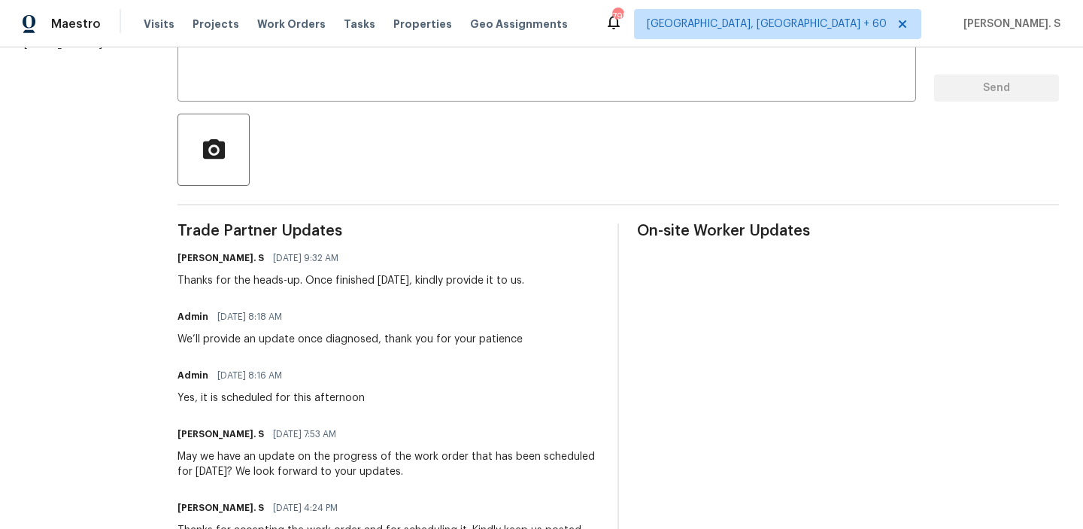
click at [310, 338] on div "We’ll provide an update once diagnosed, thank you for your patience" at bounding box center [349, 339] width 345 height 15
copy div "We’ll provide an update once diagnosed, thank you for your patience"
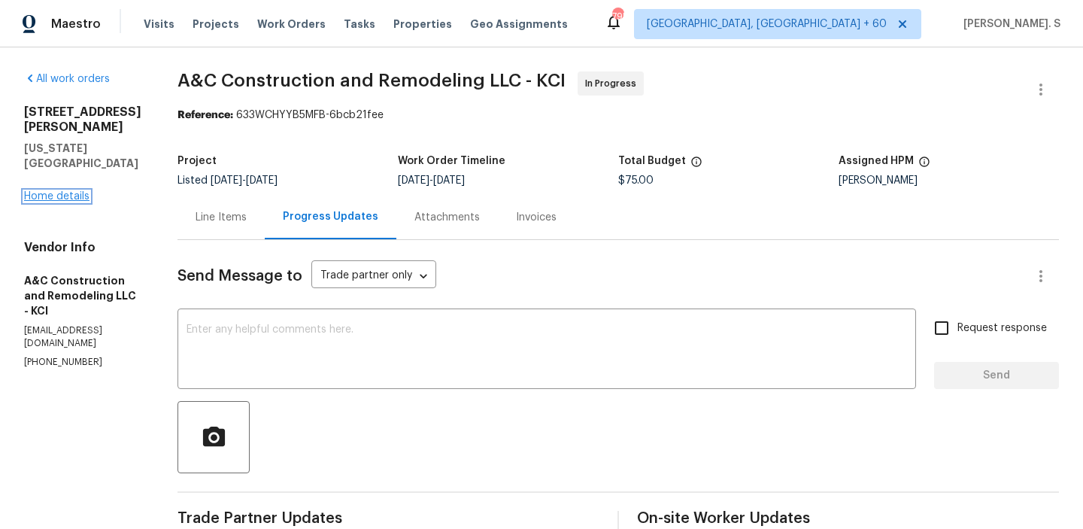
click at [68, 191] on link "Home details" at bounding box center [56, 196] width 65 height 11
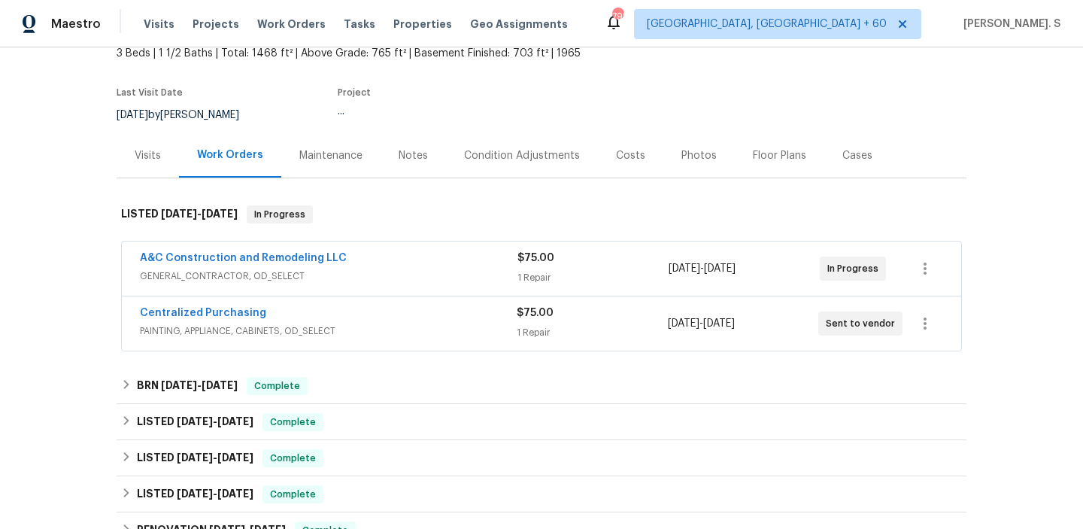
scroll to position [123, 0]
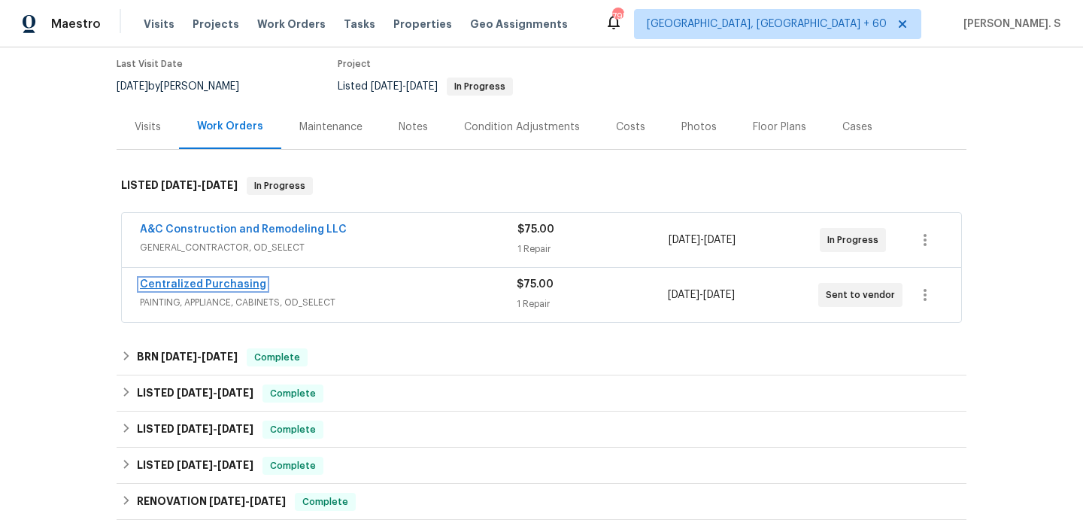
click at [236, 283] on link "Centralized Purchasing" at bounding box center [203, 284] width 126 height 11
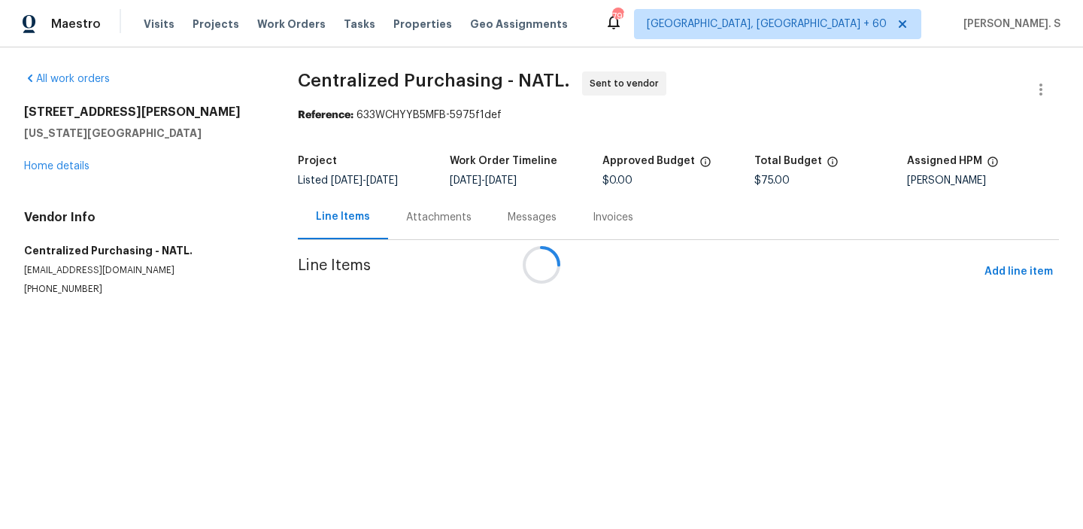
click at [432, 220] on div at bounding box center [541, 264] width 1083 height 529
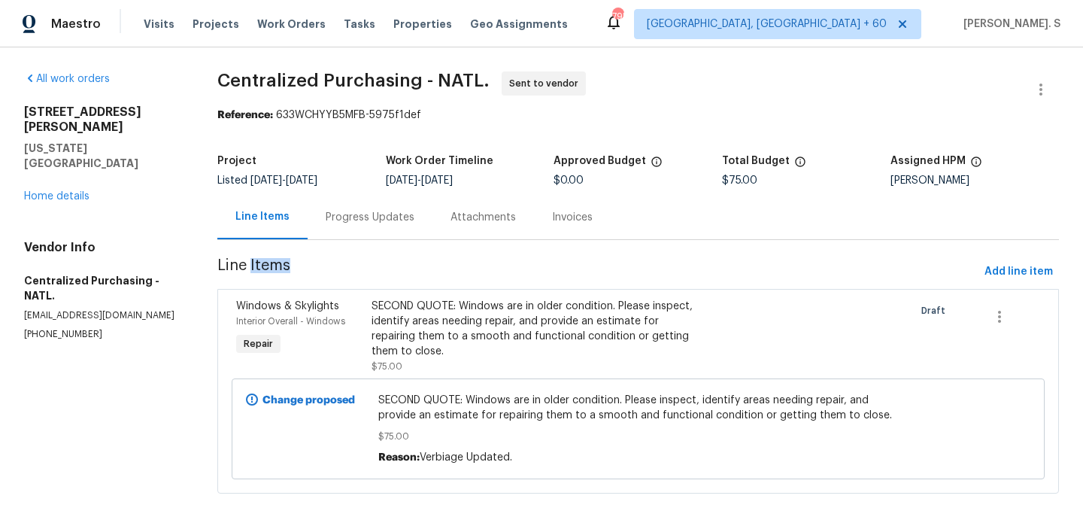
click at [432, 220] on div "Attachments" at bounding box center [483, 217] width 102 height 44
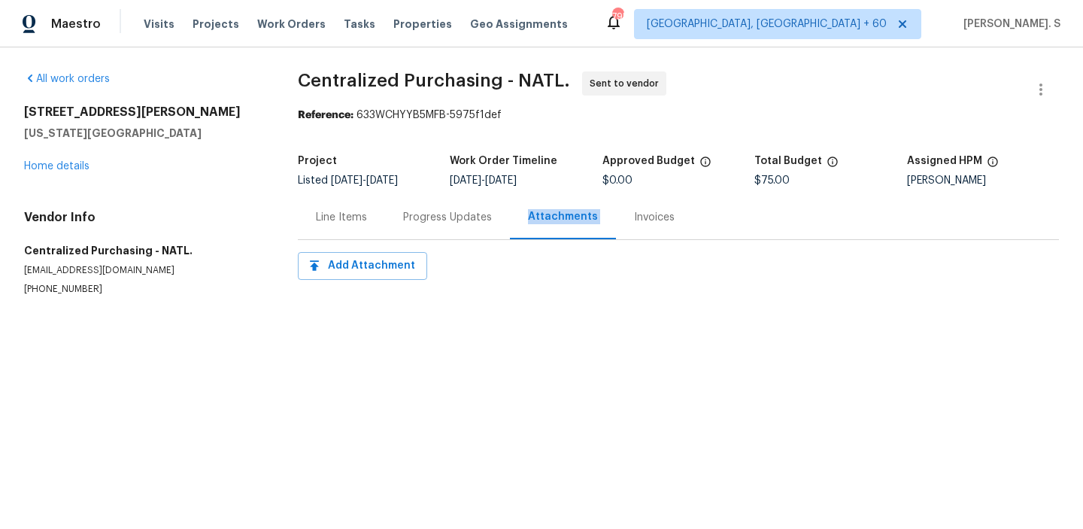
click at [432, 220] on div "Progress Updates" at bounding box center [447, 217] width 89 height 15
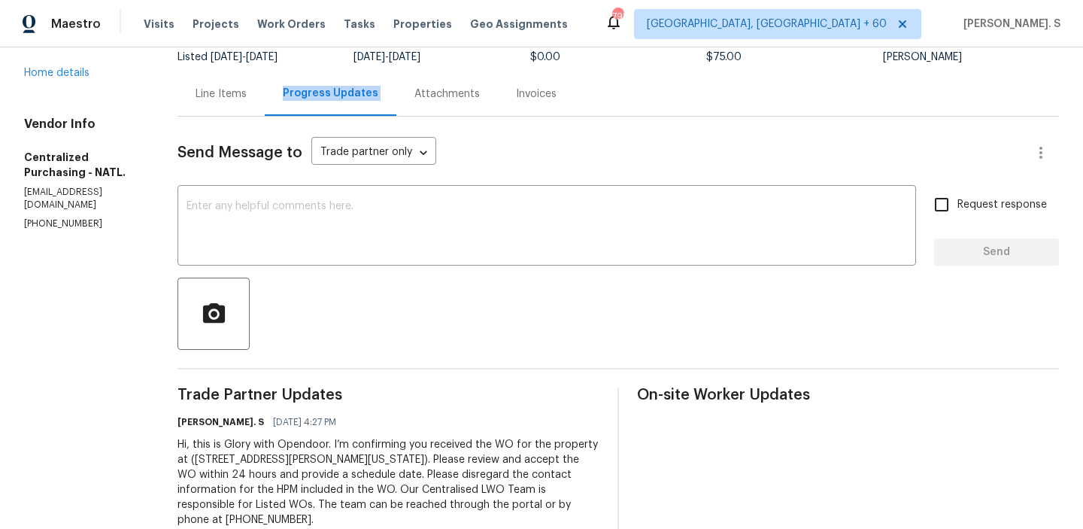
scroll to position [143, 0]
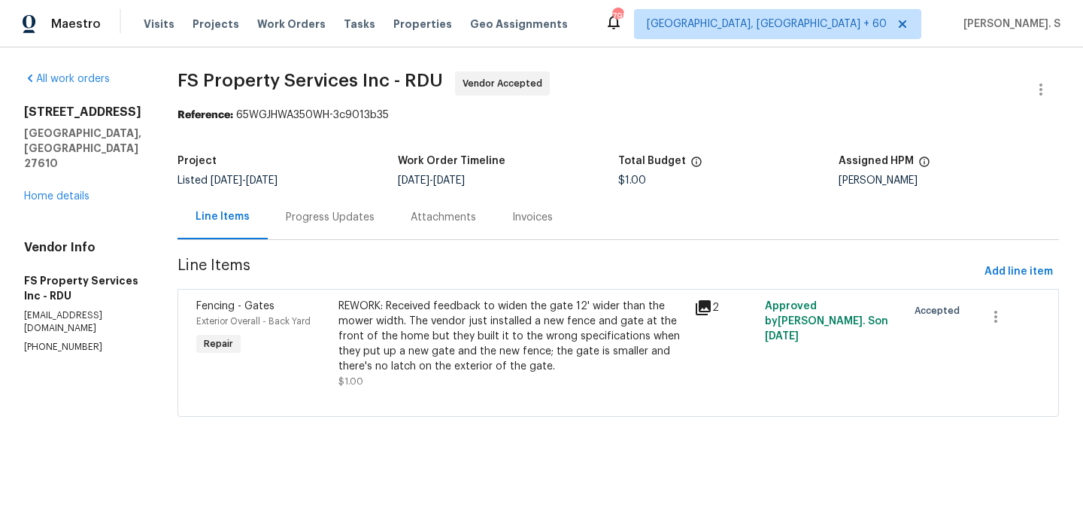
click at [345, 233] on div "Progress Updates" at bounding box center [330, 217] width 125 height 44
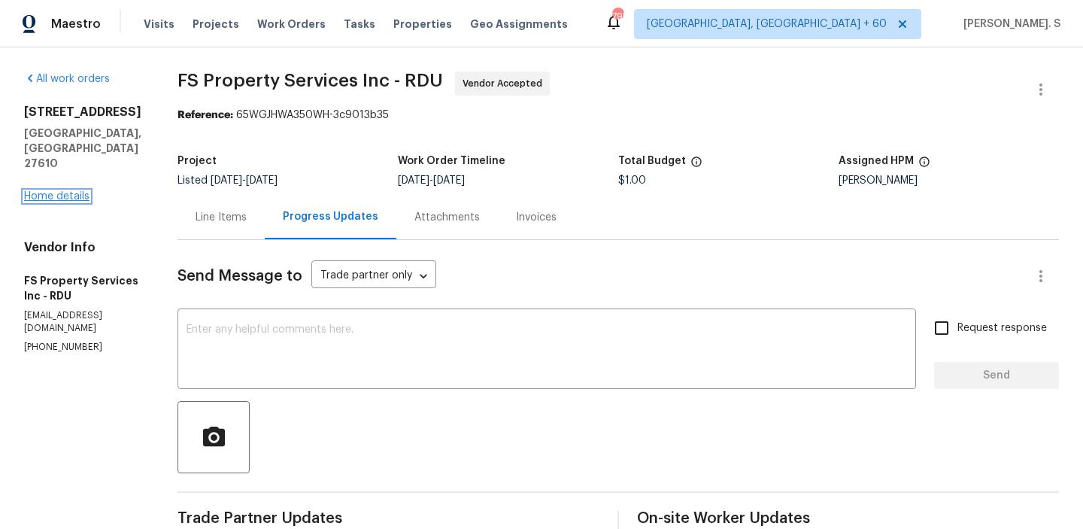
click at [62, 191] on link "Home details" at bounding box center [56, 196] width 65 height 11
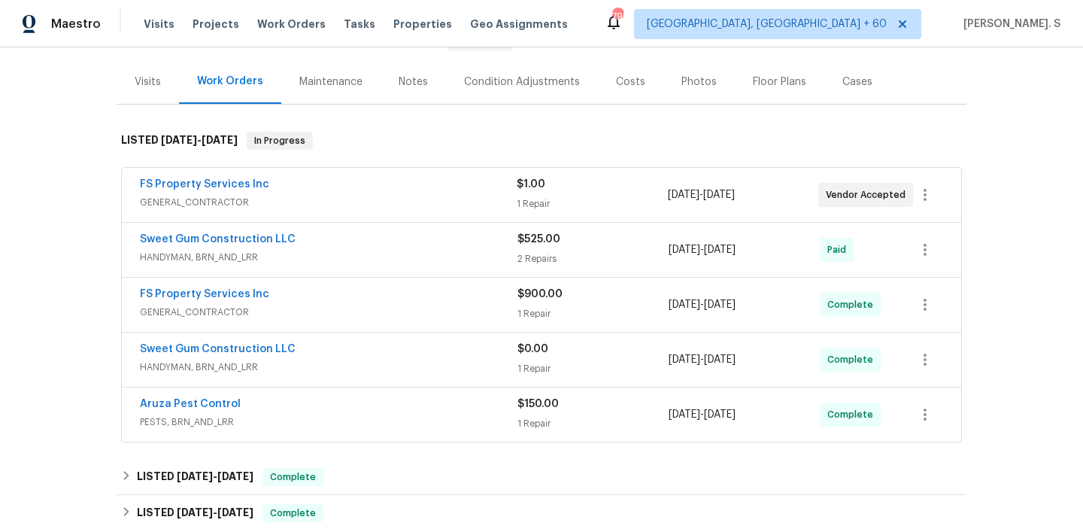
scroll to position [174, 0]
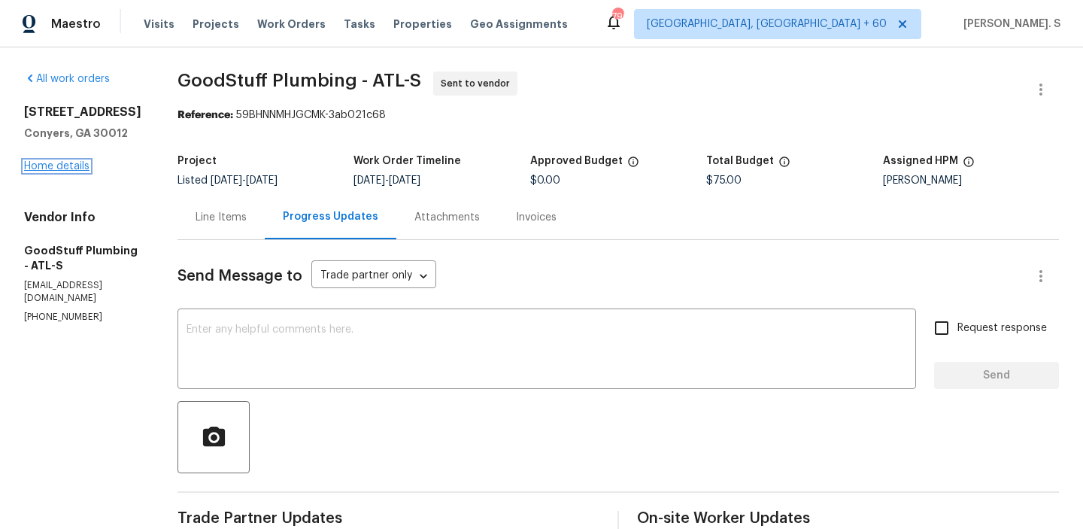
click at [74, 162] on link "Home details" at bounding box center [56, 166] width 65 height 11
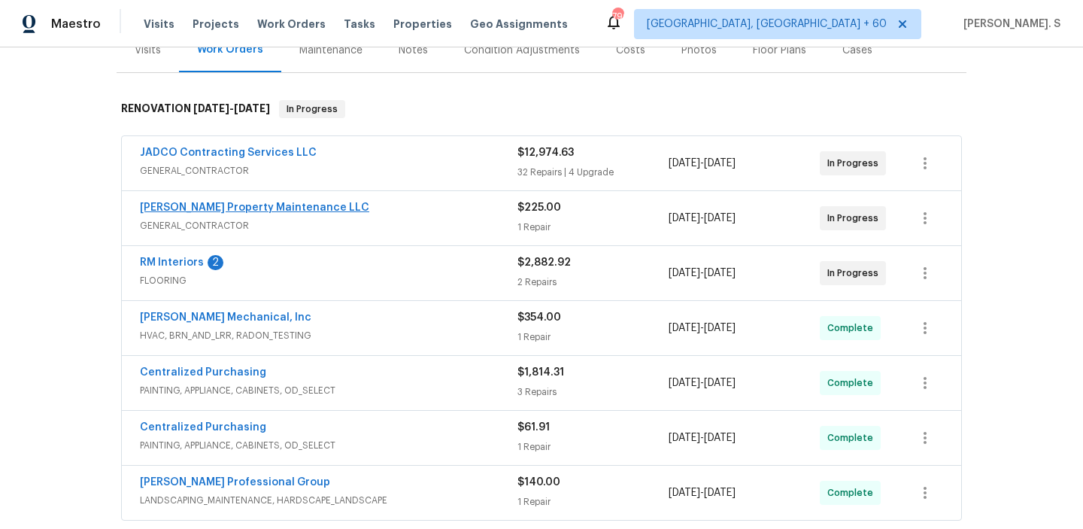
scroll to position [247, 0]
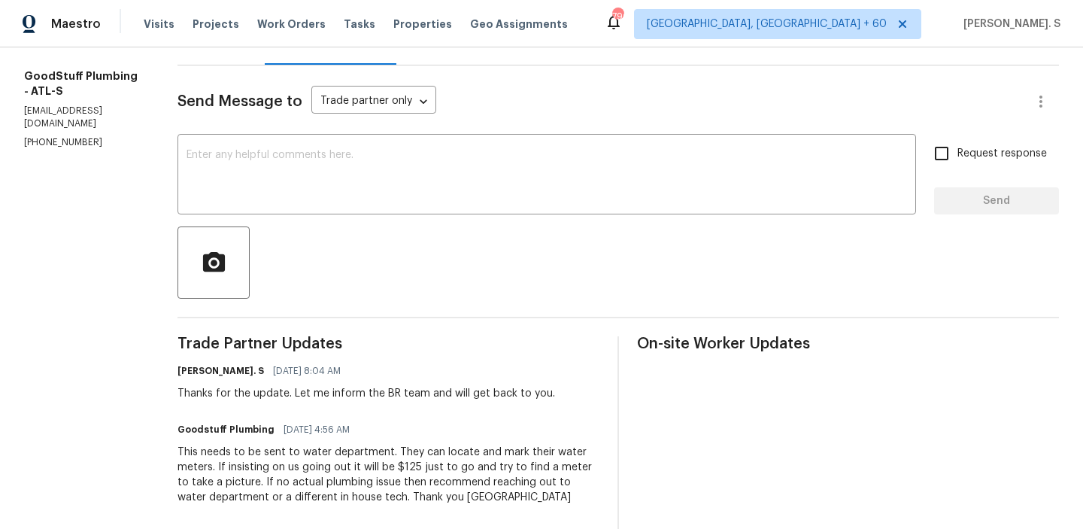
scroll to position [283, 0]
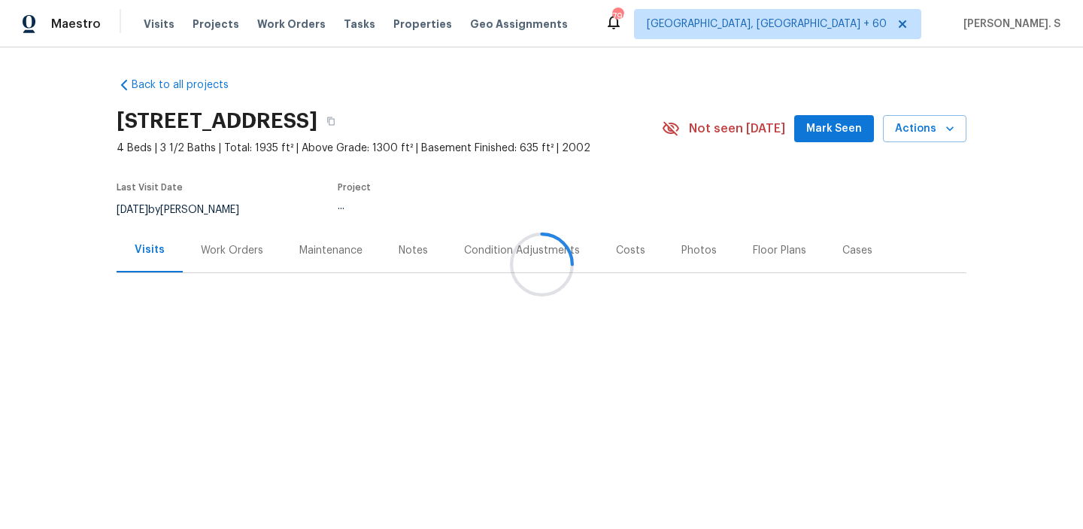
click at [235, 241] on div "Work Orders" at bounding box center [232, 250] width 98 height 44
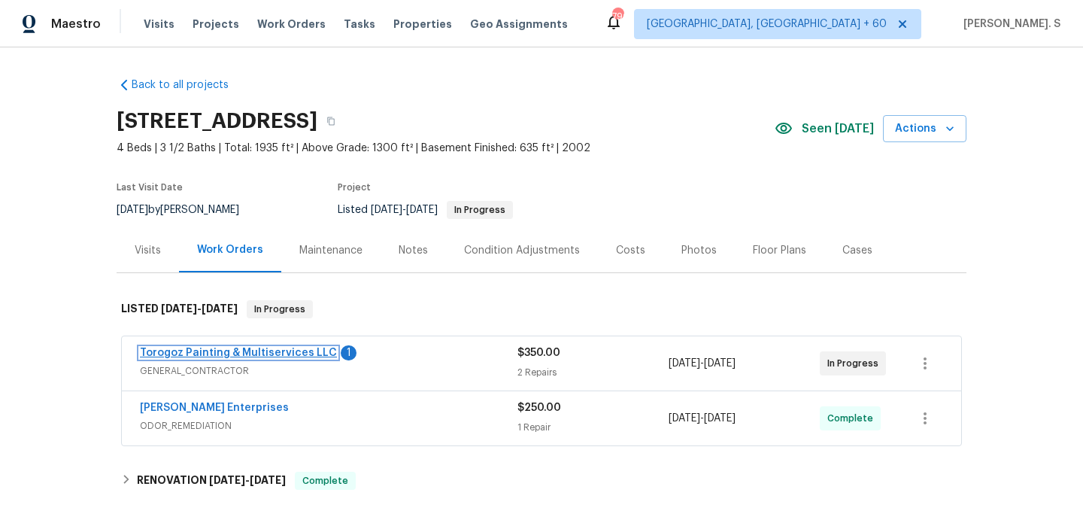
click at [315, 349] on link "Torogoz Painting & Multiservices LLC" at bounding box center [238, 352] width 197 height 11
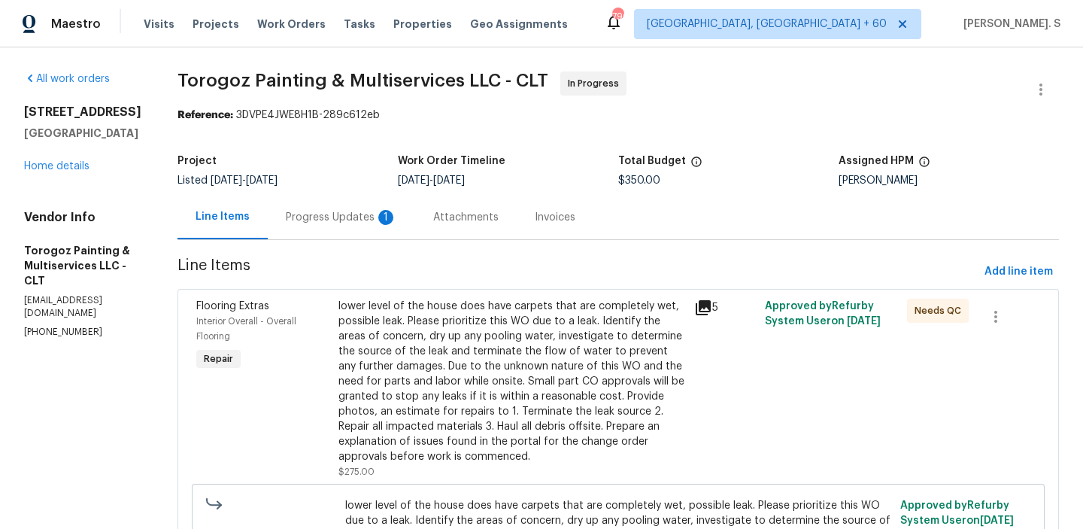
click at [353, 250] on section "Torogoz Painting & Multiservices LLC - CLT In Progress Reference: 3DVPE4JWE8H1B…" at bounding box center [617, 515] width 881 height 888
click at [359, 220] on div "Progress Updates 1" at bounding box center [341, 217] width 111 height 15
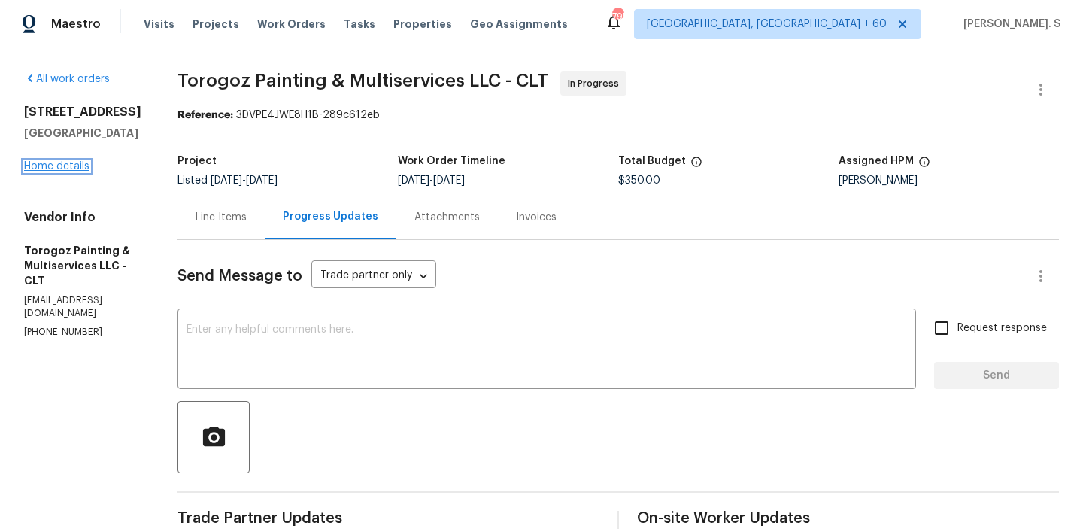
click at [62, 162] on link "Home details" at bounding box center [56, 166] width 65 height 11
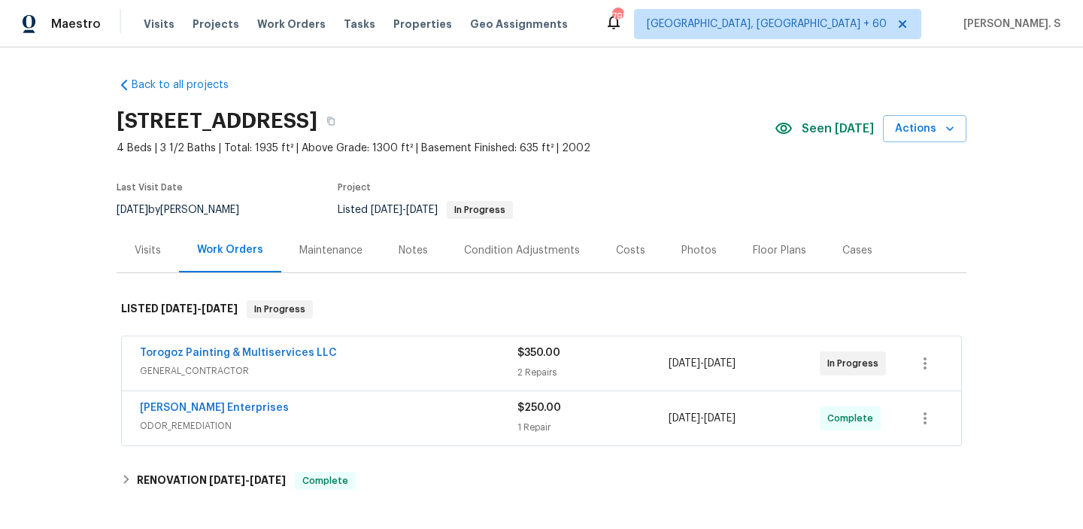
click at [315, 371] on span "GENERAL_CONTRACTOR" at bounding box center [328, 370] width 377 height 15
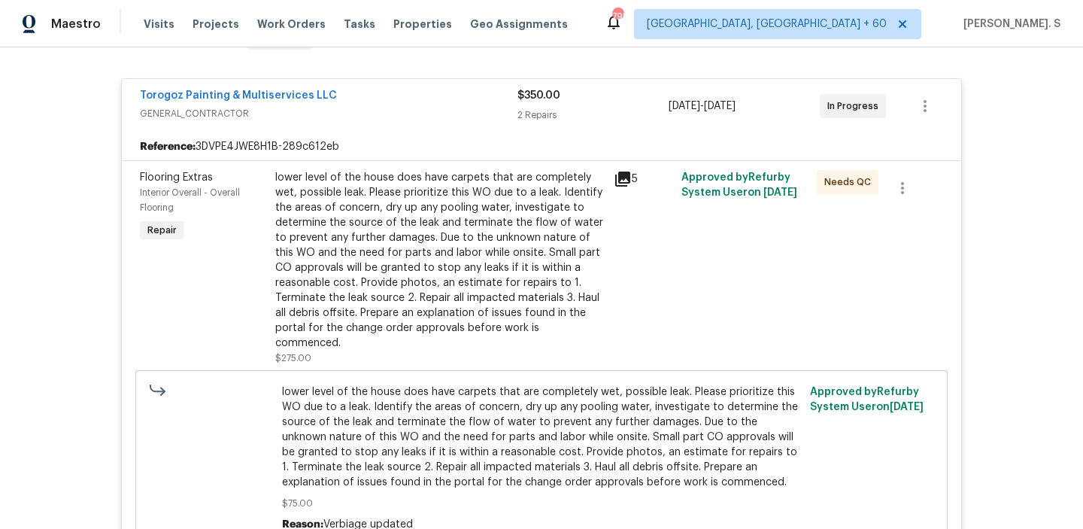
scroll to position [316, 0]
